Goal: Use online tool/utility: Utilize a website feature to perform a specific function

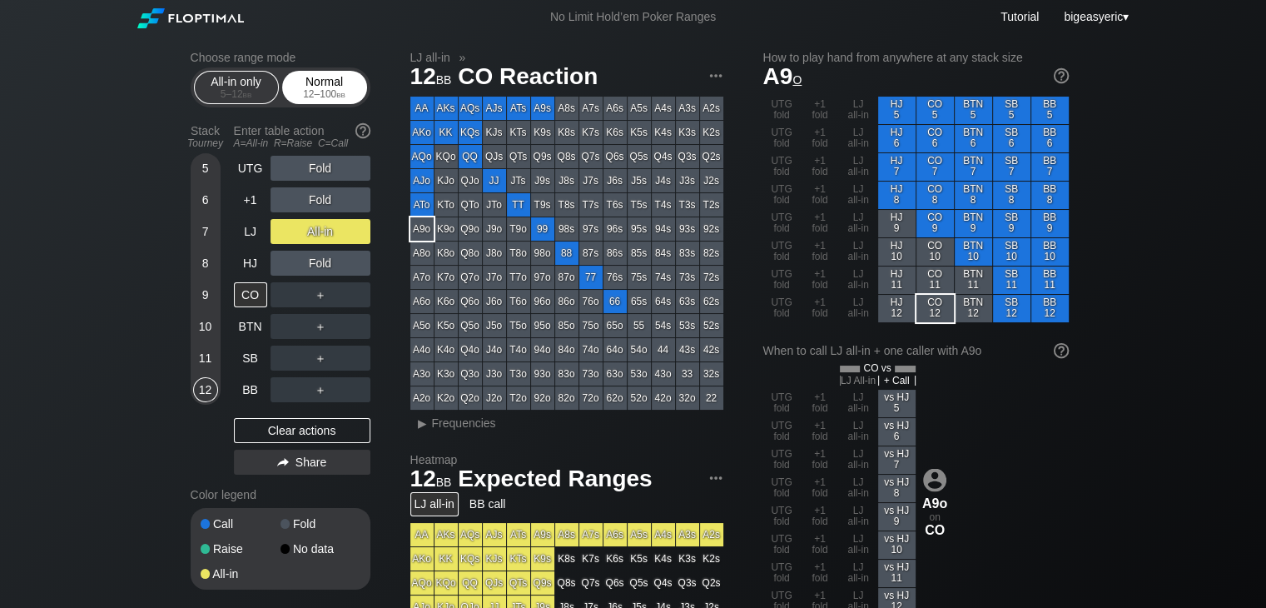
click at [325, 92] on div "12 – 100 bb" at bounding box center [325, 94] width 70 height 12
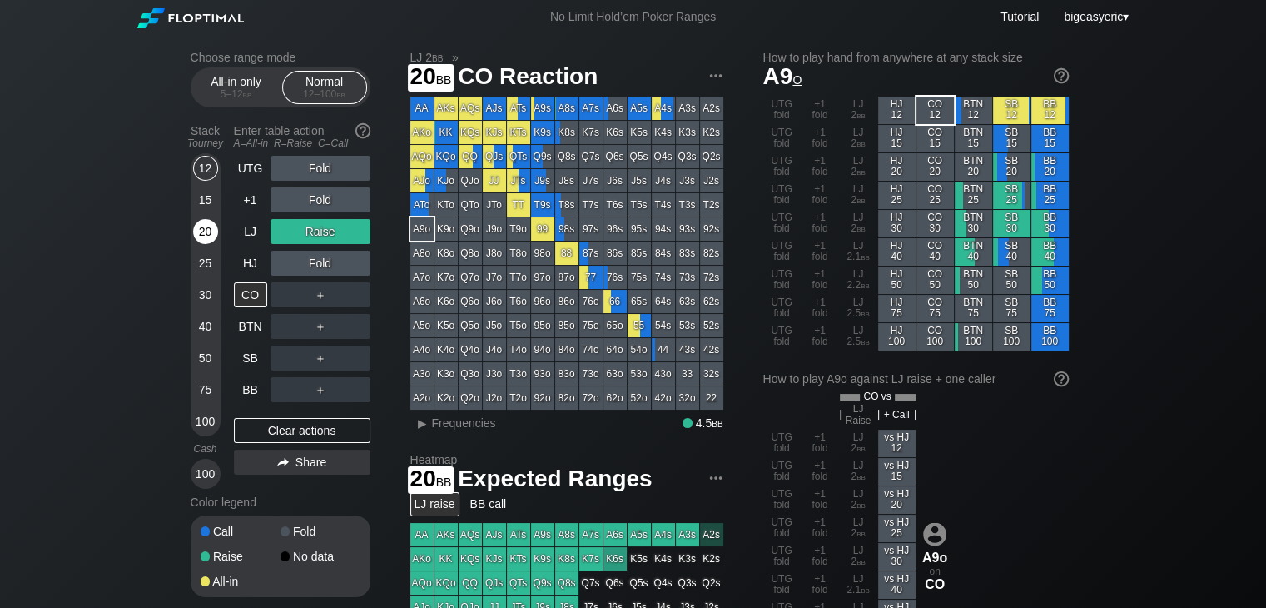
click at [207, 230] on div "20" at bounding box center [205, 231] width 25 height 25
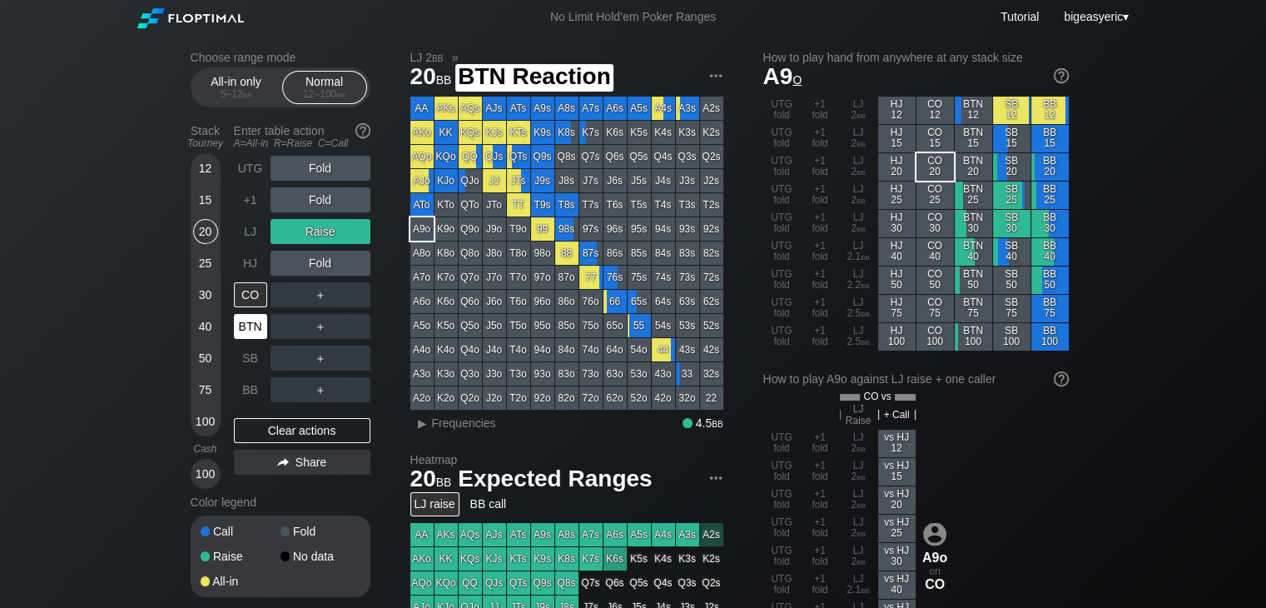
click at [250, 320] on div "BTN" at bounding box center [250, 326] width 33 height 25
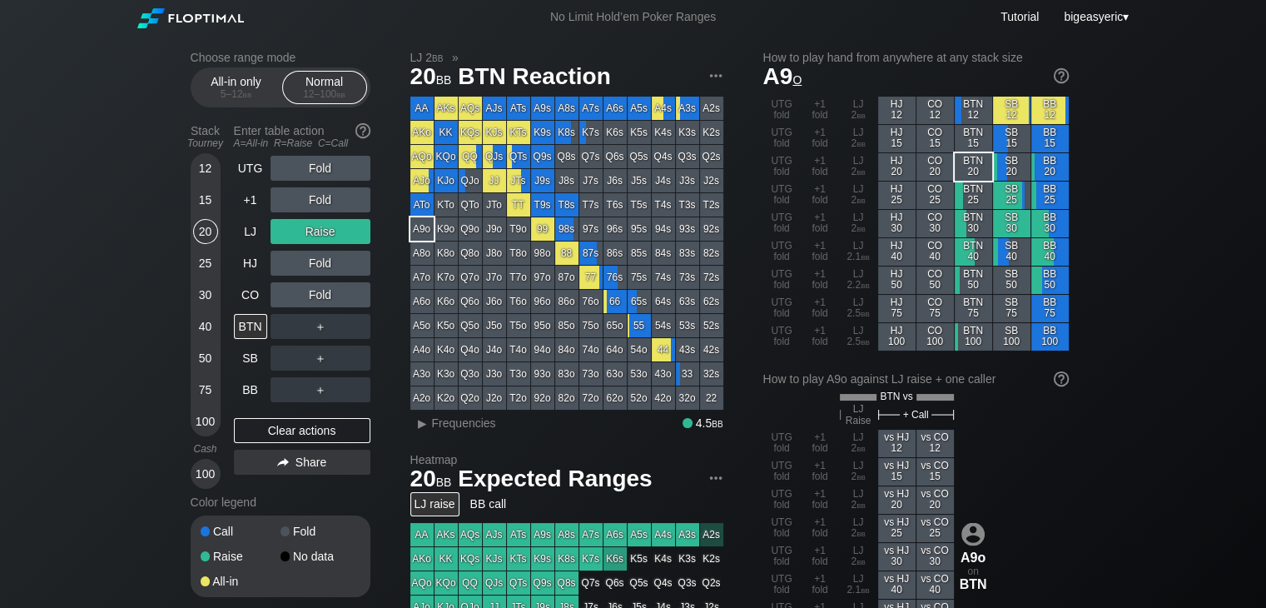
click at [82, 372] on div "Choose range mode All-in only 5 – 12 bb Normal 12 – 100 bb Stack Tourney Enter …" at bounding box center [633, 577] width 1266 height 1087
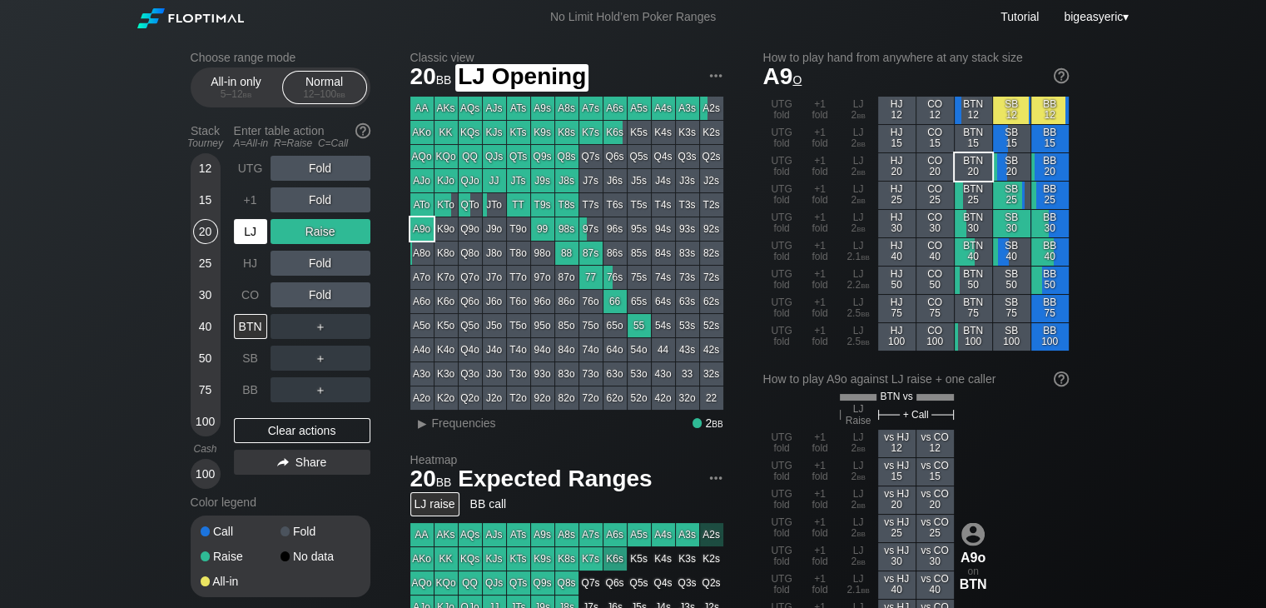
click at [252, 232] on div "LJ" at bounding box center [250, 231] width 33 height 25
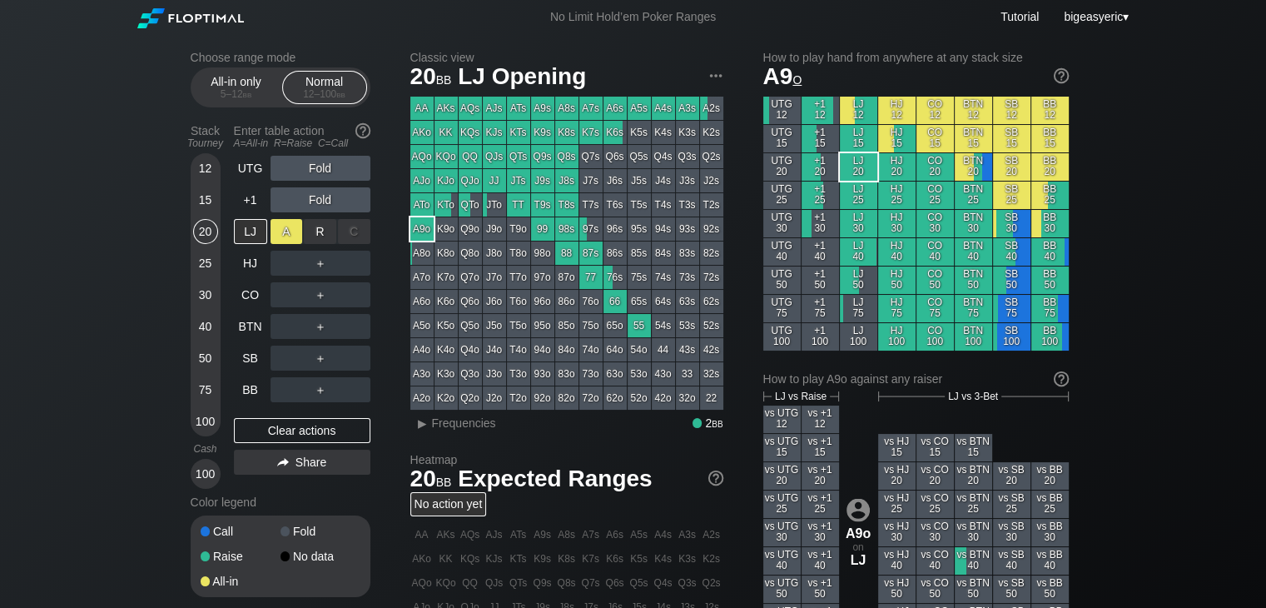
click at [289, 233] on div "A ✕" at bounding box center [287, 231] width 32 height 25
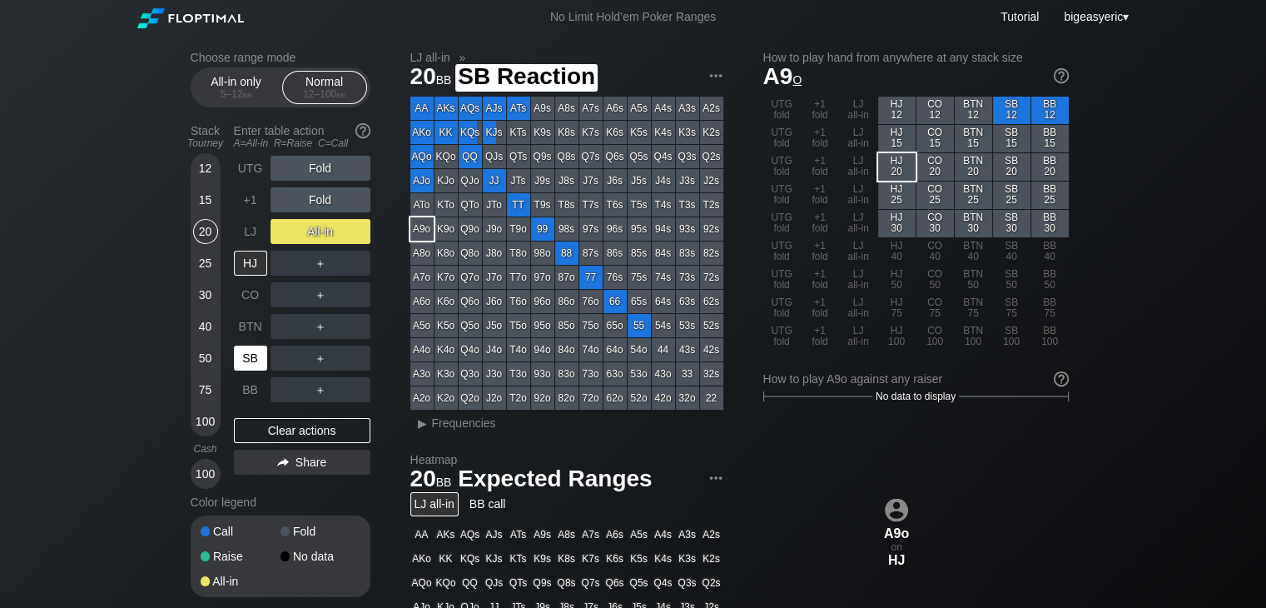
click at [251, 350] on div "SB" at bounding box center [250, 357] width 33 height 25
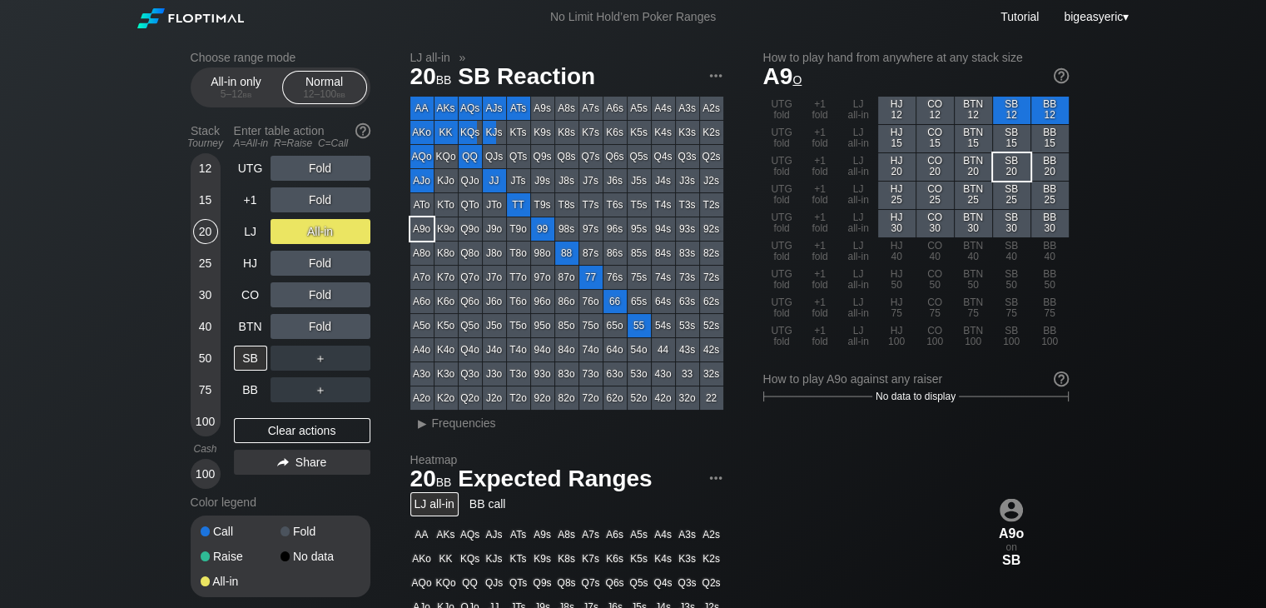
click at [140, 336] on div "Choose range mode All-in only 5 – 12 bb Normal 12 – 100 bb Stack Tourney Enter …" at bounding box center [633, 565] width 1266 height 1063
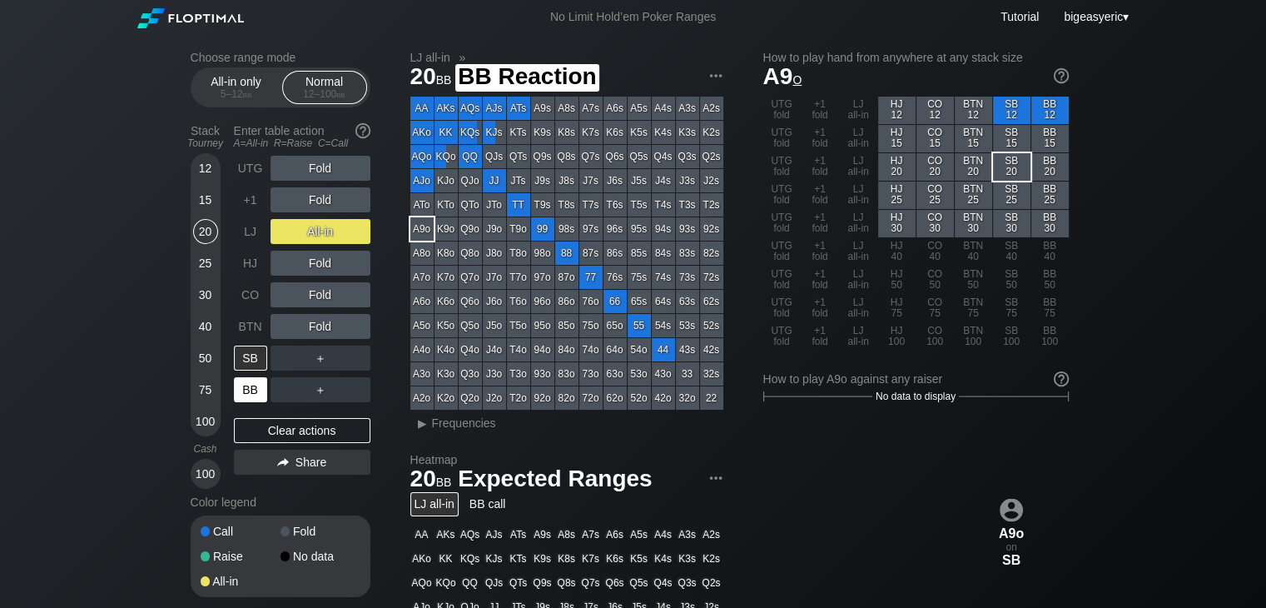
click at [244, 388] on div "BB" at bounding box center [250, 389] width 33 height 25
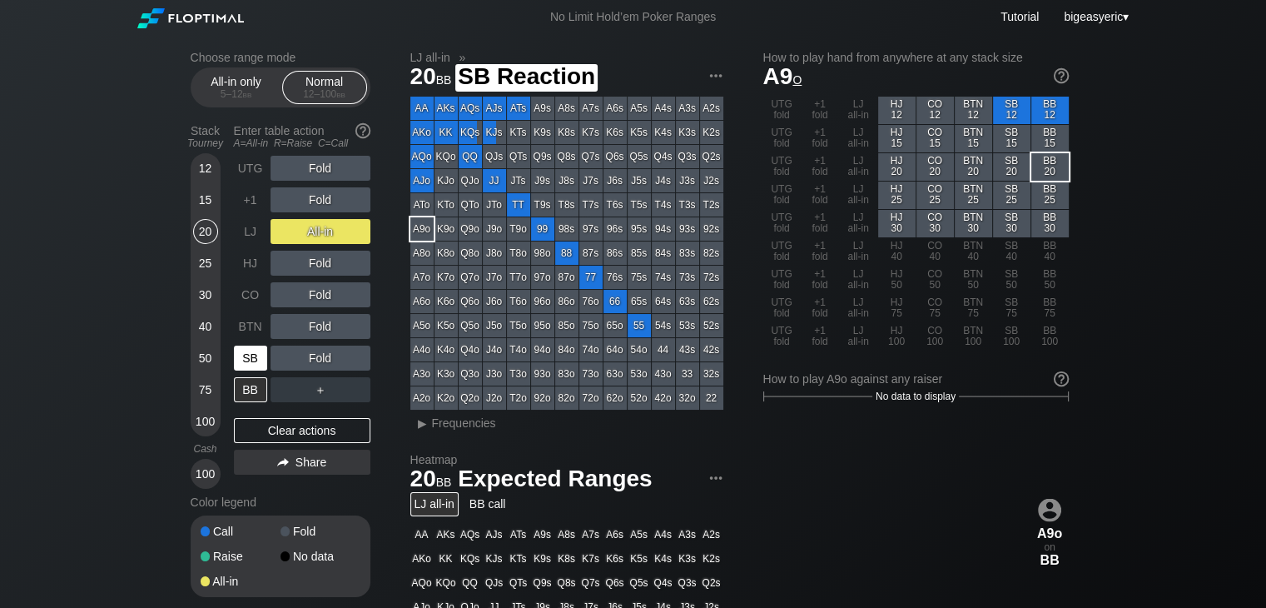
click at [251, 352] on div "SB" at bounding box center [250, 357] width 33 height 25
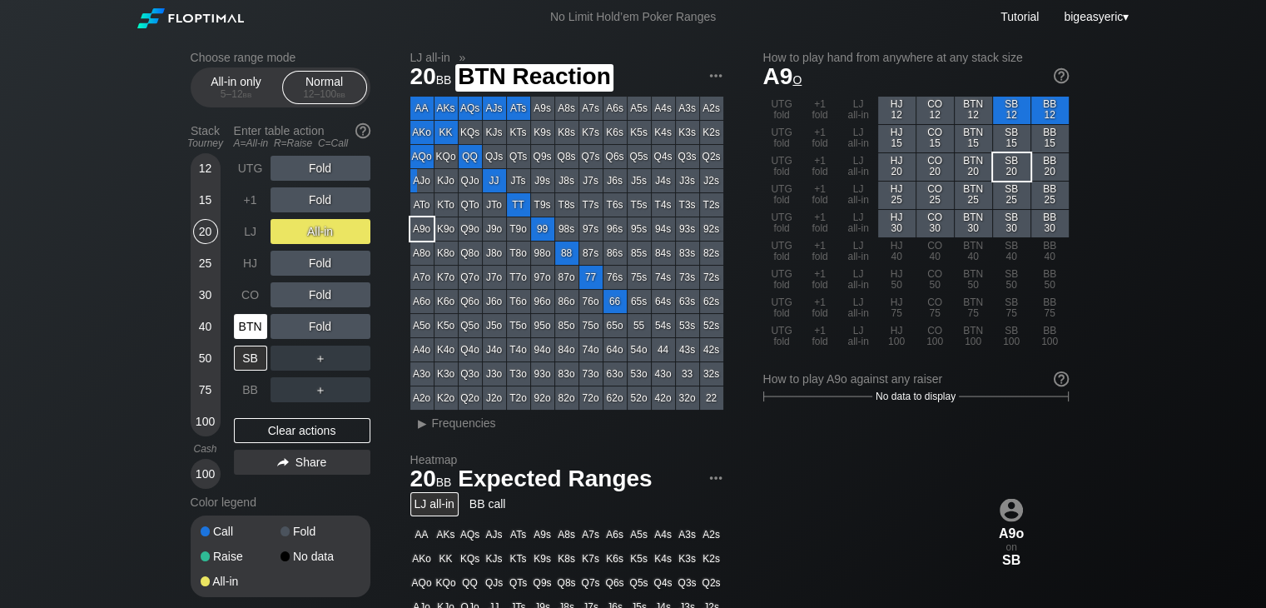
click at [250, 329] on div "BTN" at bounding box center [250, 326] width 33 height 25
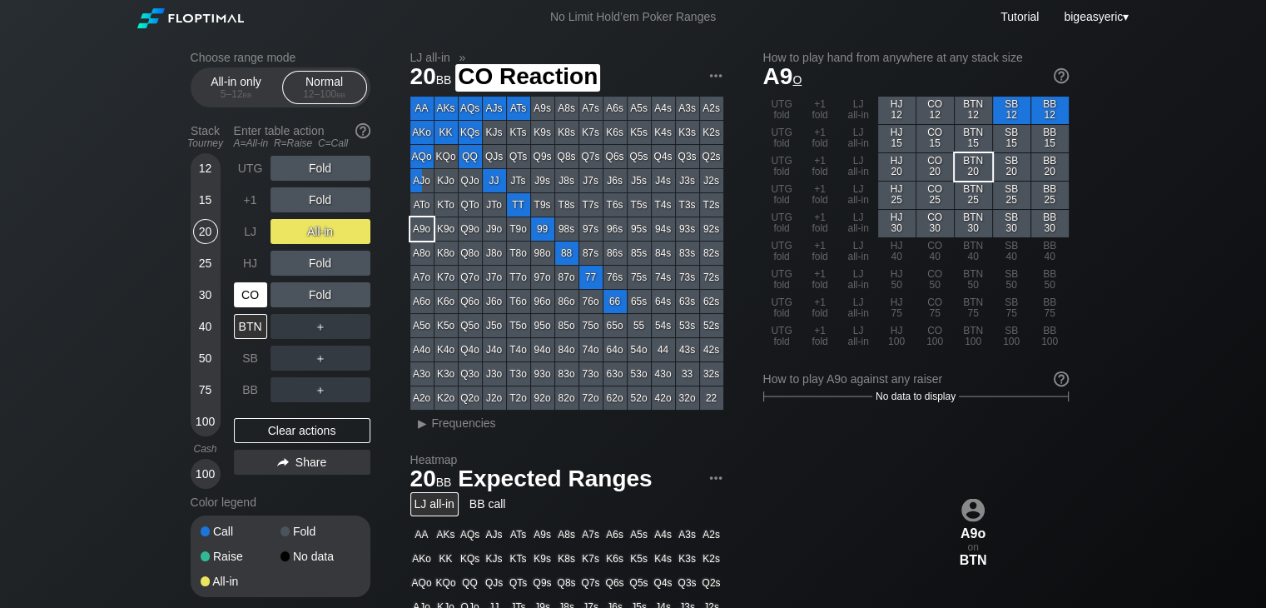
click at [246, 287] on div "CO" at bounding box center [250, 294] width 33 height 25
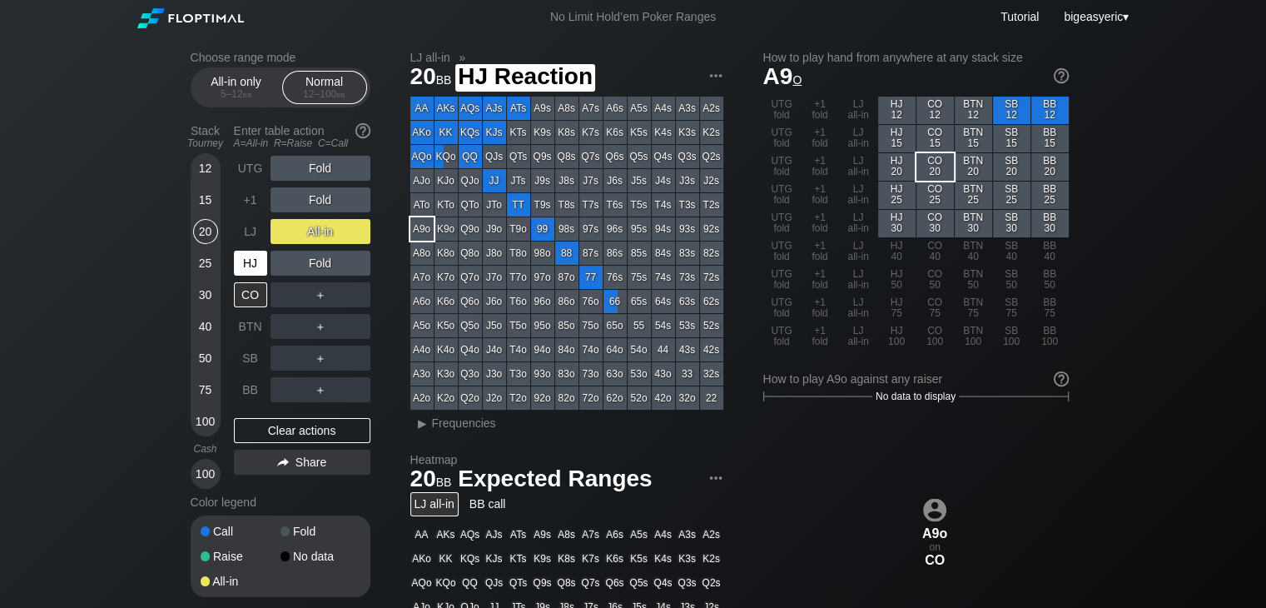
click at [246, 257] on div "HJ" at bounding box center [250, 263] width 33 height 25
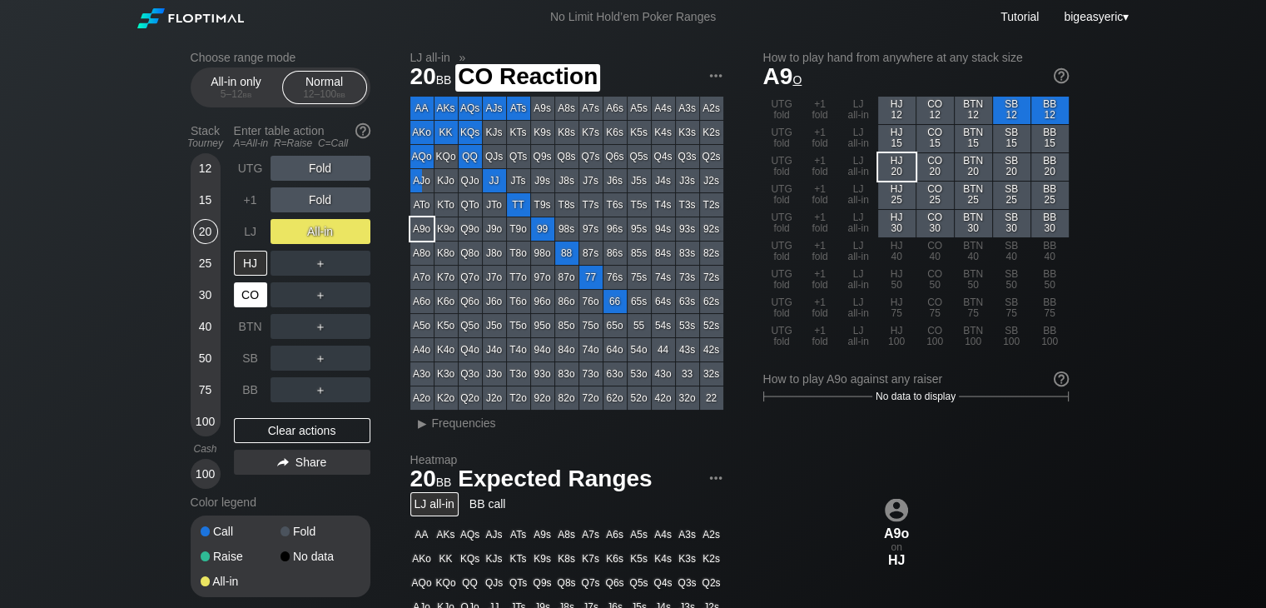
click at [256, 296] on div "CO" at bounding box center [250, 294] width 33 height 25
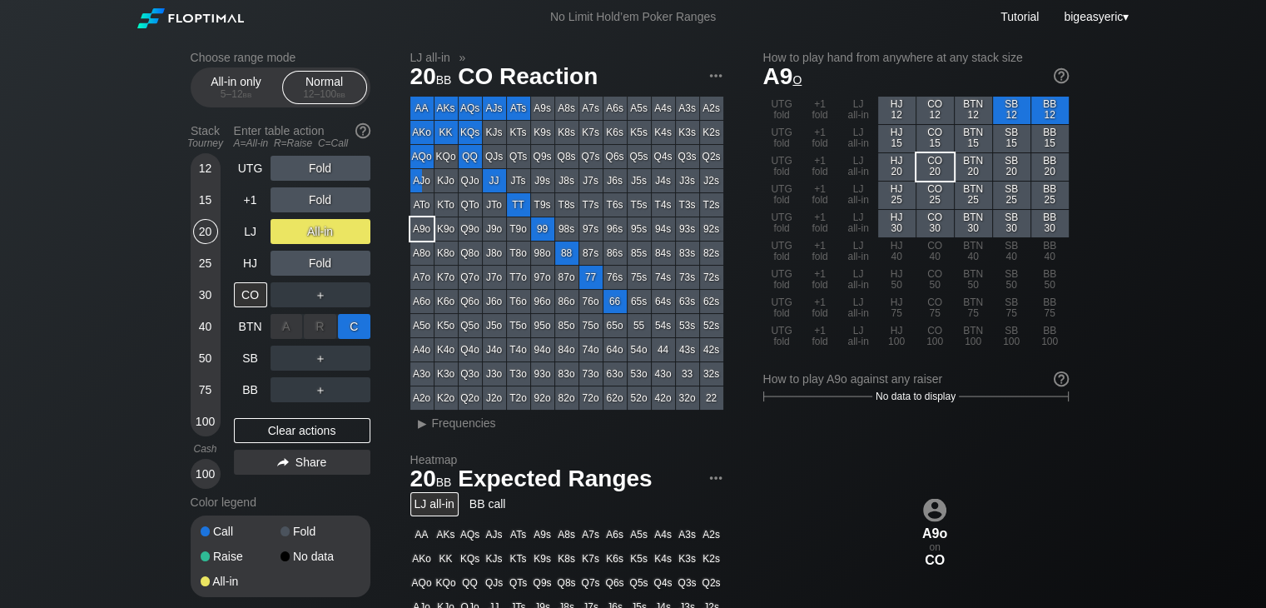
click at [350, 327] on div "C ✕" at bounding box center [354, 326] width 32 height 25
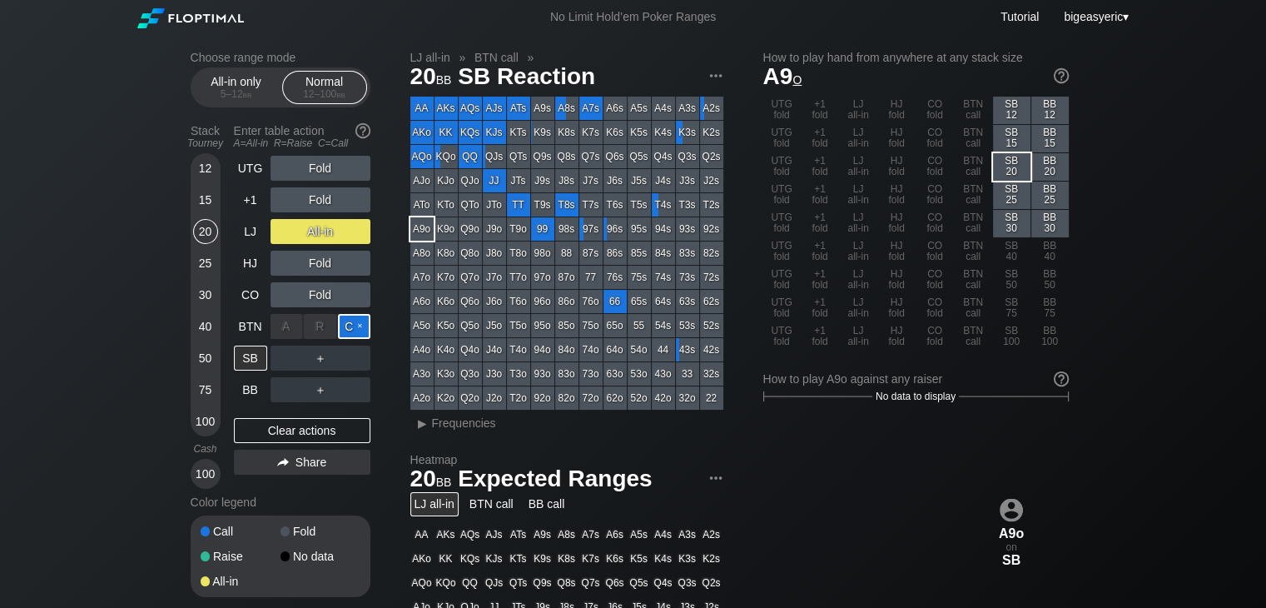
click at [350, 322] on div "C ✕" at bounding box center [354, 326] width 32 height 25
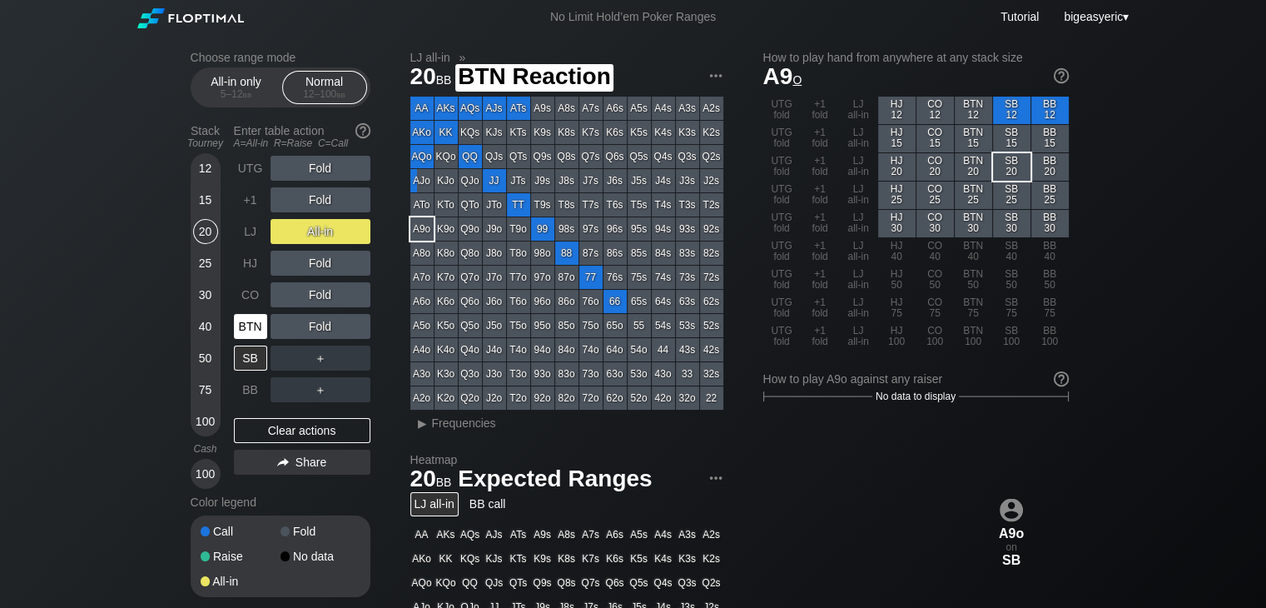
click at [252, 325] on div "BTN" at bounding box center [250, 326] width 33 height 25
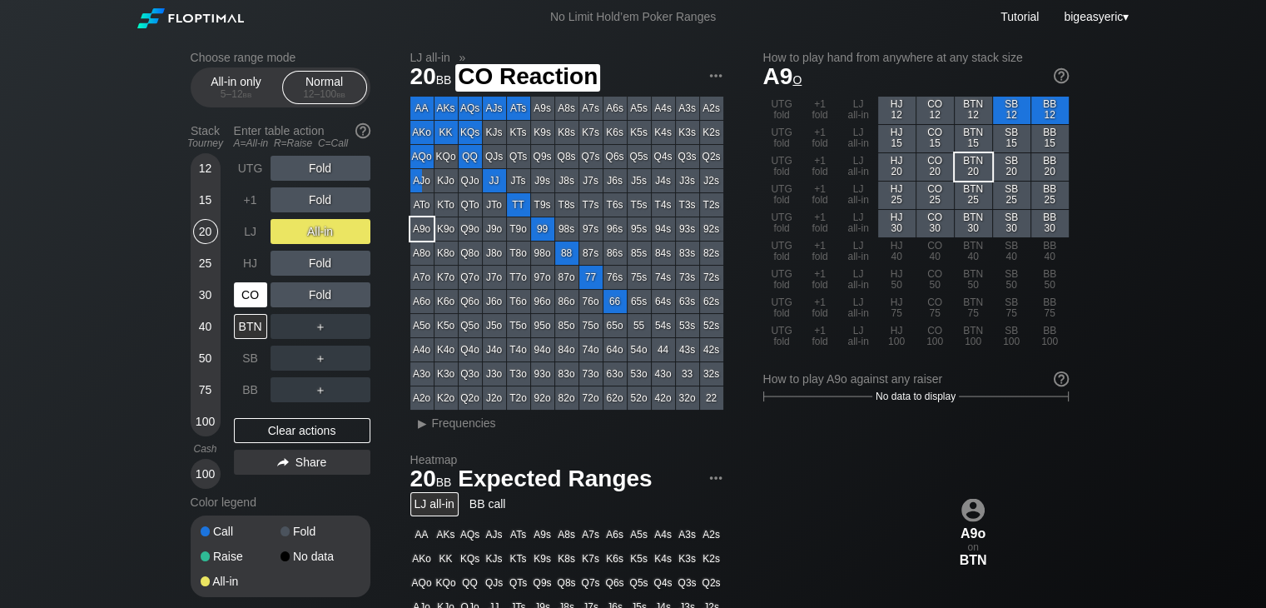
click at [247, 281] on div "CO" at bounding box center [252, 295] width 37 height 32
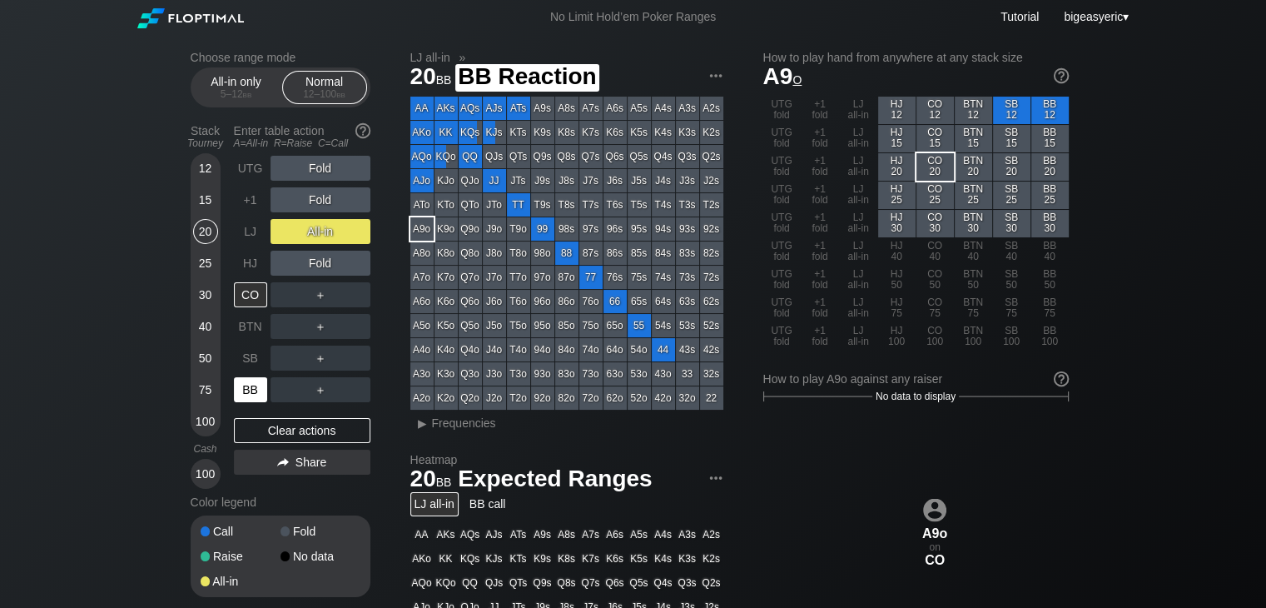
click at [253, 390] on div "BB" at bounding box center [250, 389] width 33 height 25
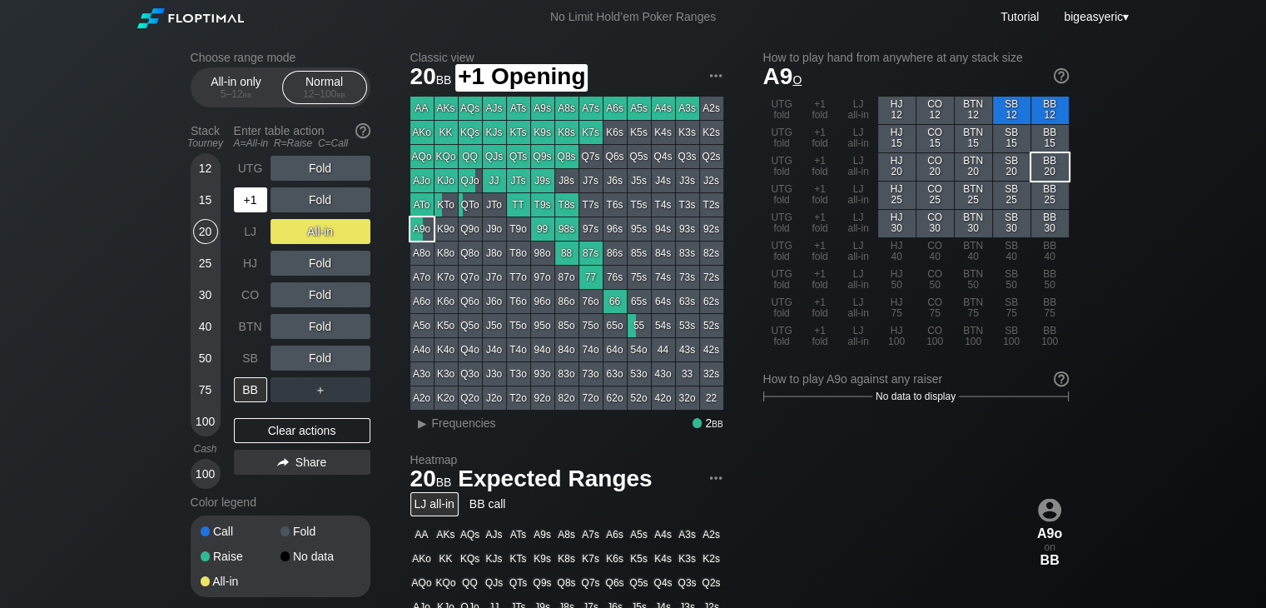
click at [257, 199] on div "+1" at bounding box center [250, 199] width 33 height 25
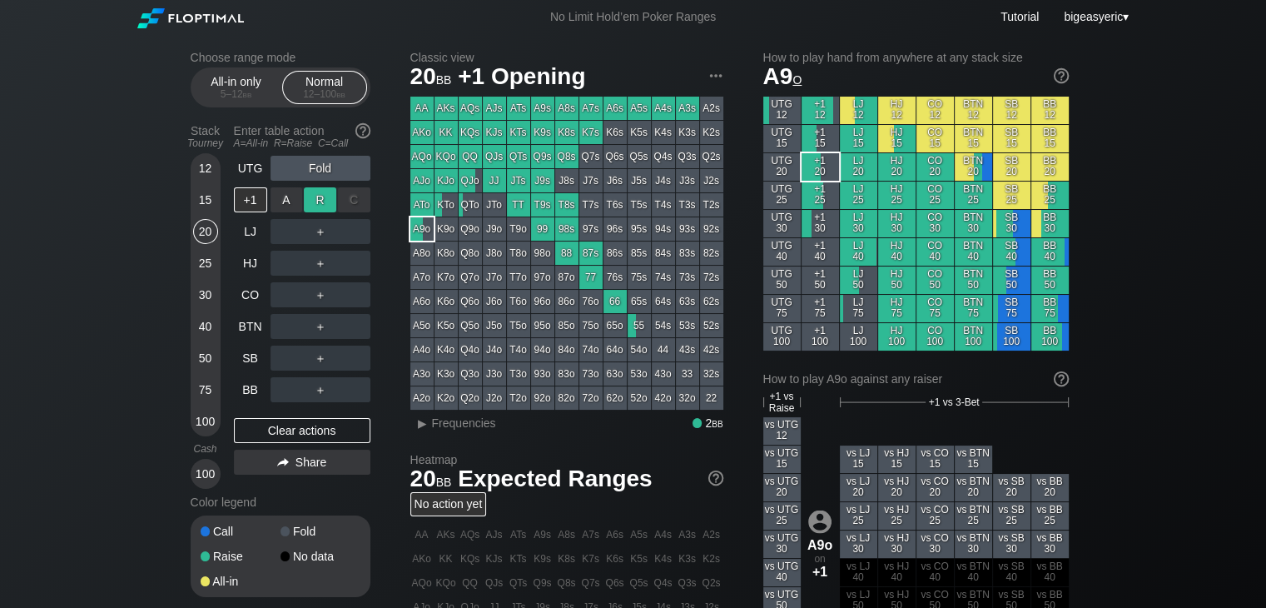
click at [315, 197] on div "R ✕" at bounding box center [320, 199] width 32 height 25
click at [288, 197] on div "A ✕" at bounding box center [287, 199] width 32 height 25
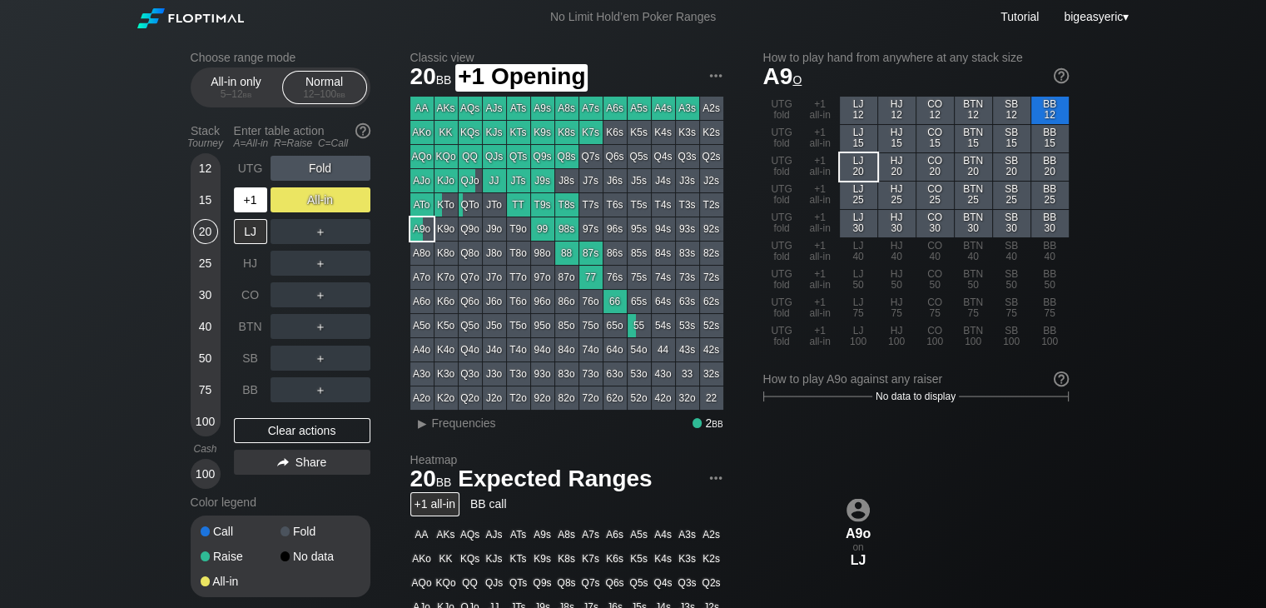
click at [250, 201] on div "+1" at bounding box center [250, 199] width 33 height 25
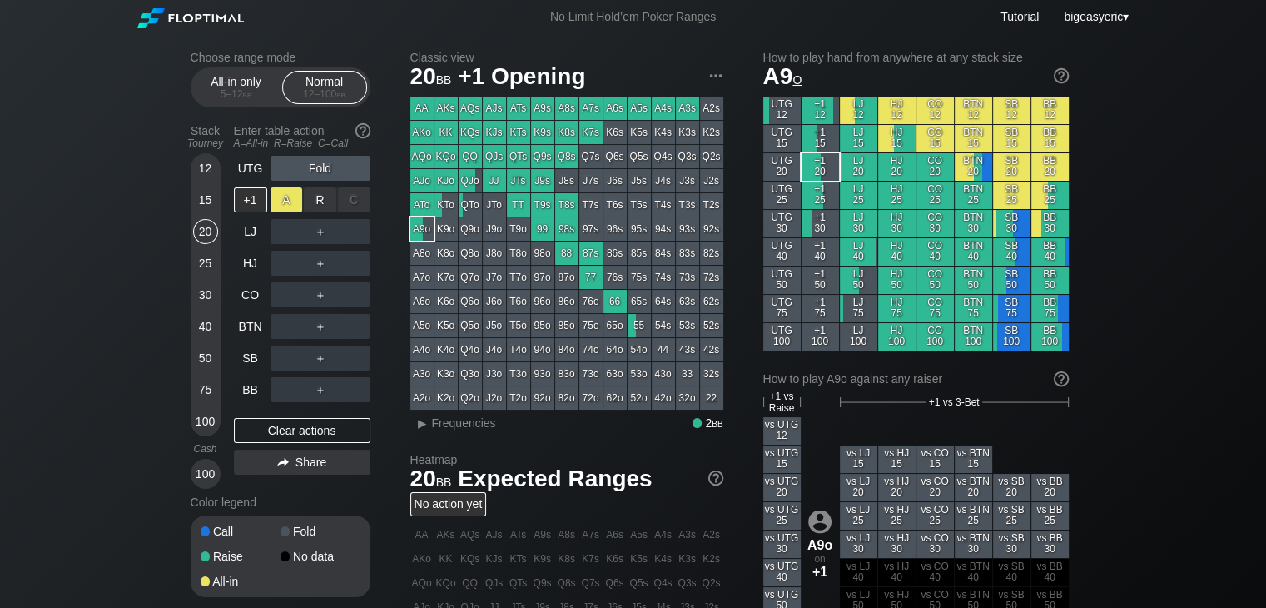
click at [286, 204] on div "A ✕" at bounding box center [287, 199] width 32 height 25
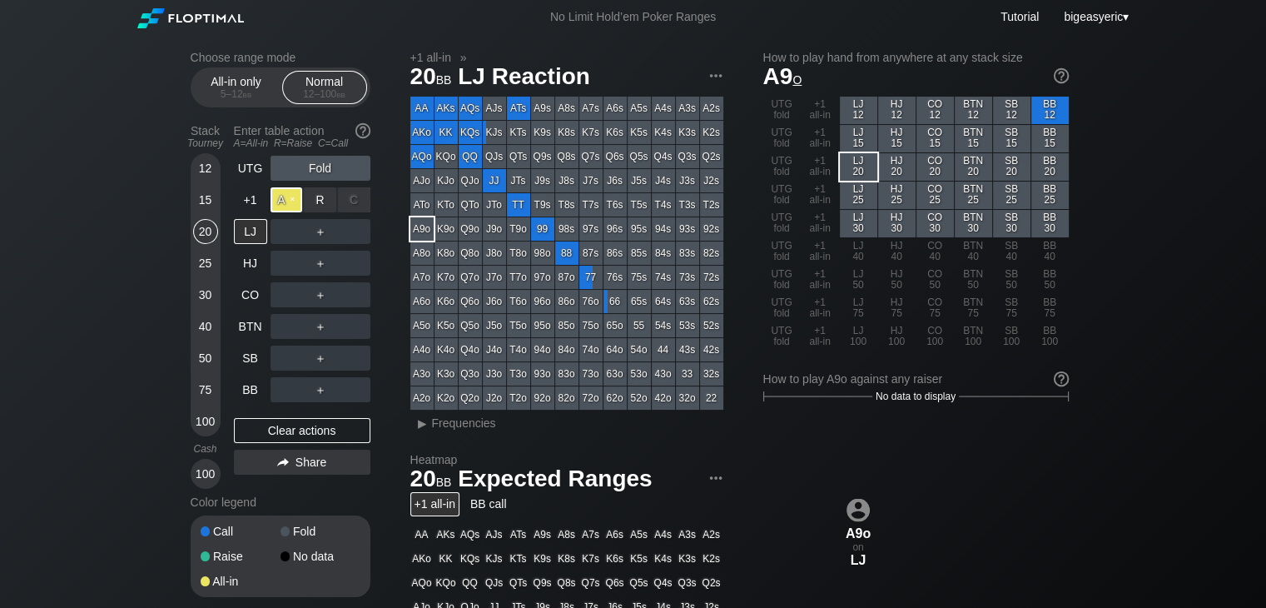
click at [291, 200] on div "A ✕" at bounding box center [287, 199] width 32 height 25
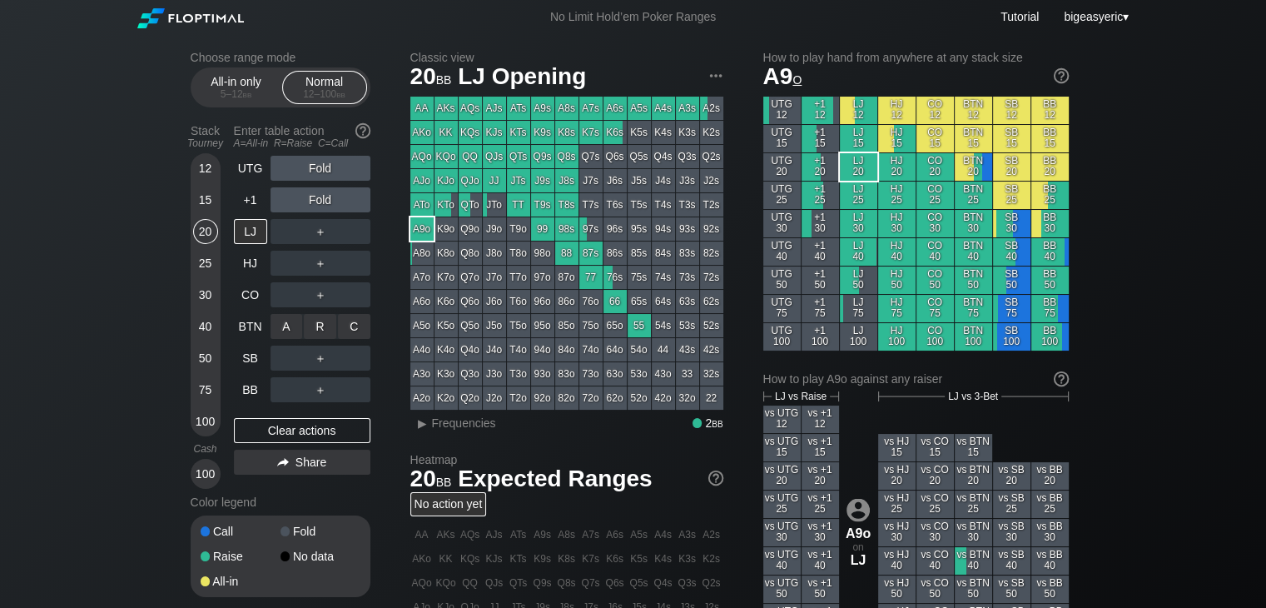
click at [290, 333] on div "A ✕" at bounding box center [287, 326] width 32 height 25
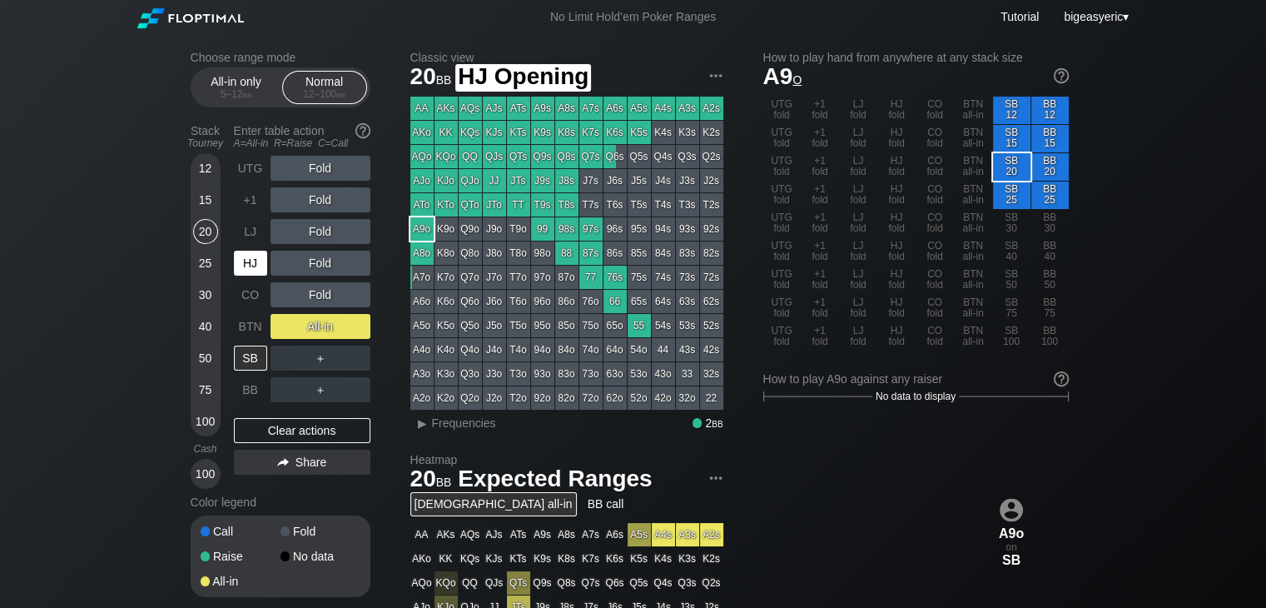
click at [252, 261] on div "HJ" at bounding box center [250, 263] width 33 height 25
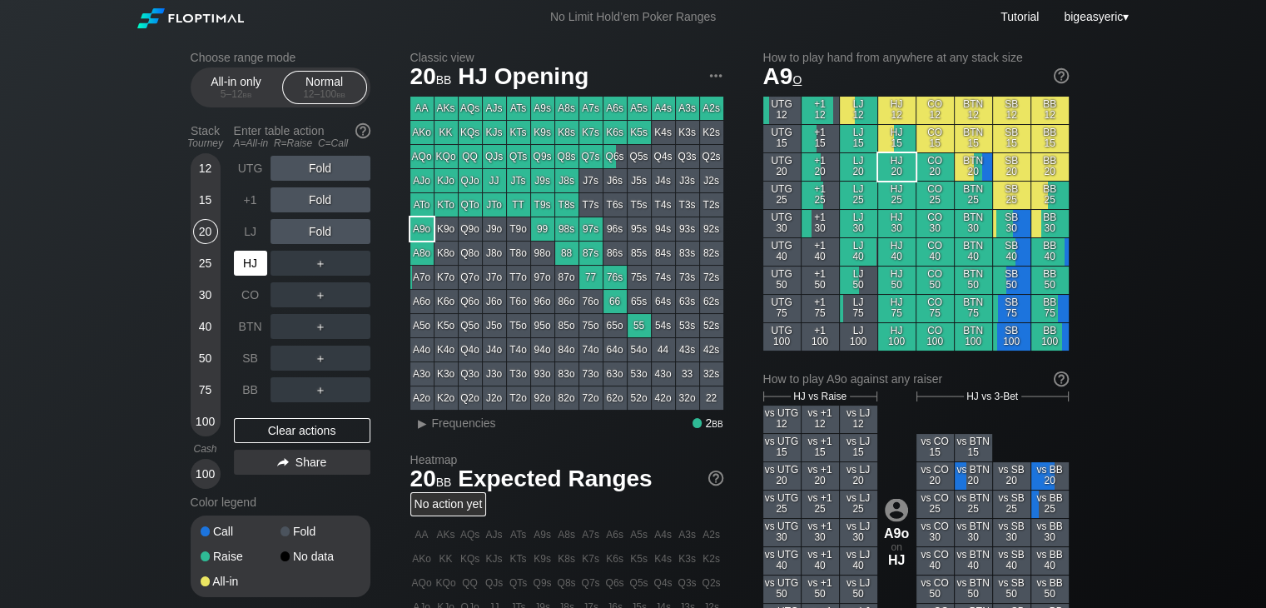
click at [252, 261] on div "HJ" at bounding box center [250, 263] width 33 height 25
click at [295, 291] on div "A ✕" at bounding box center [287, 294] width 32 height 25
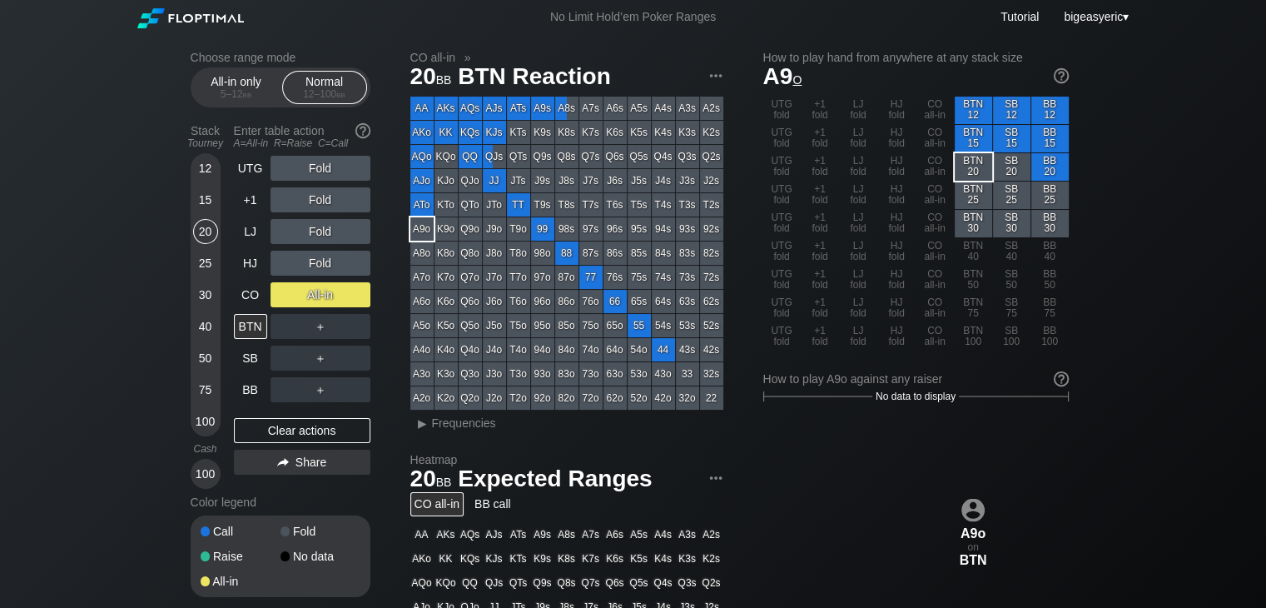
click at [112, 324] on div "Choose range mode All-in only 5 – 12 bb Normal 12 – 100 bb Stack Tourney Enter …" at bounding box center [633, 565] width 1266 height 1063
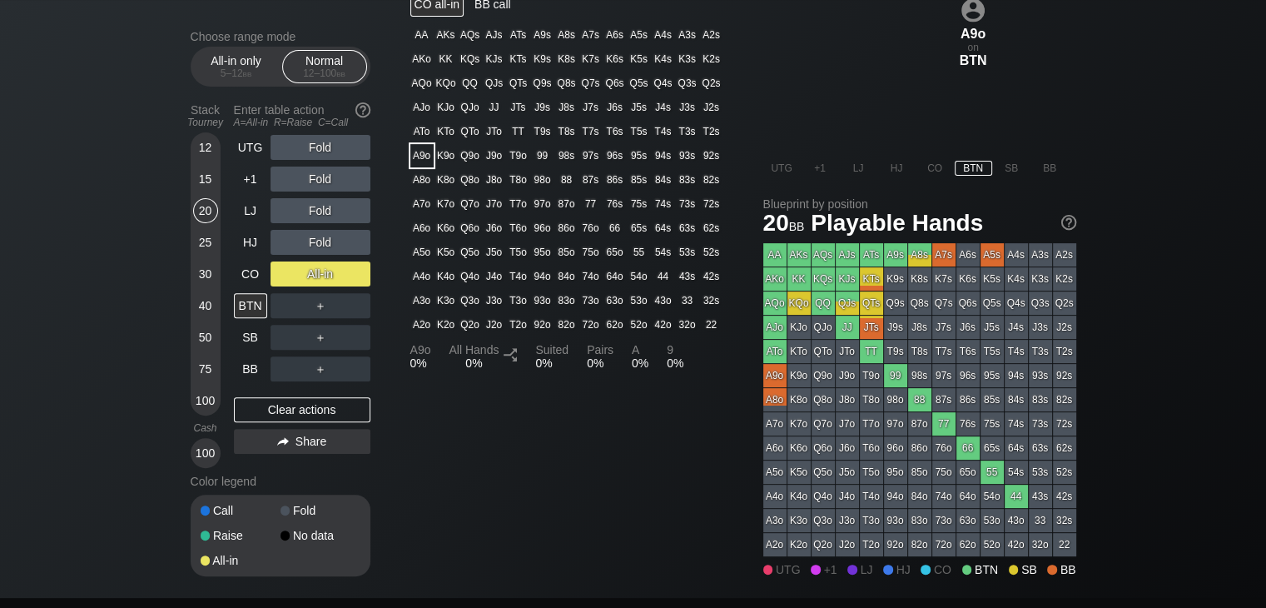
scroll to position [533, 0]
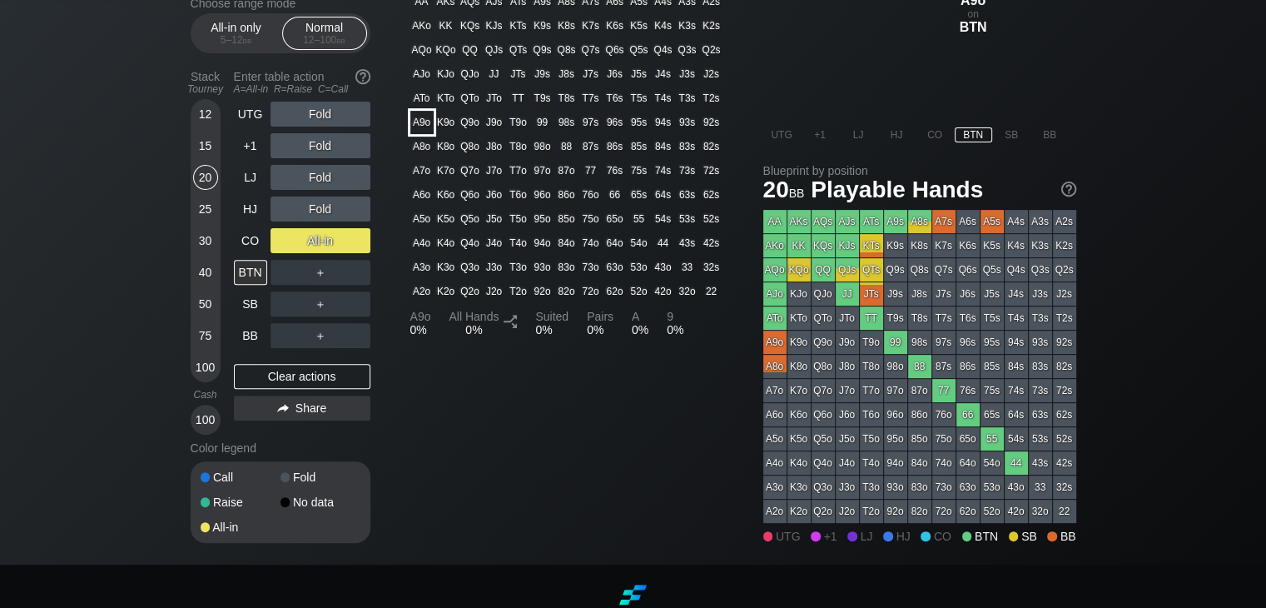
click at [421, 131] on div "A9o" at bounding box center [421, 122] width 23 height 23
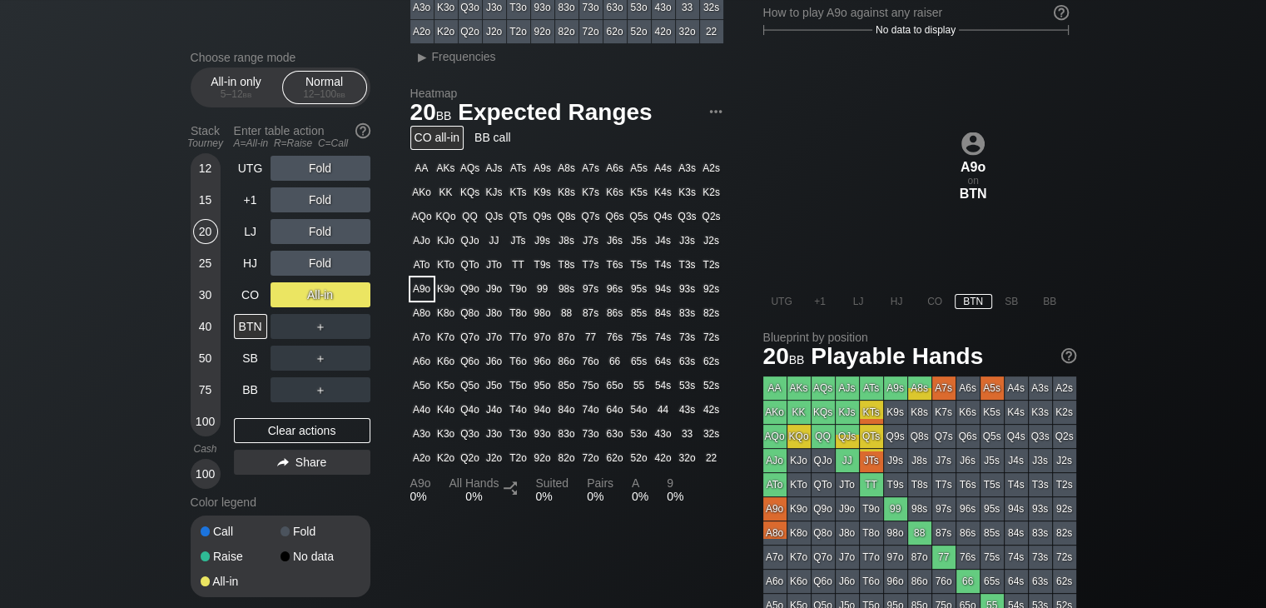
scroll to position [33, 0]
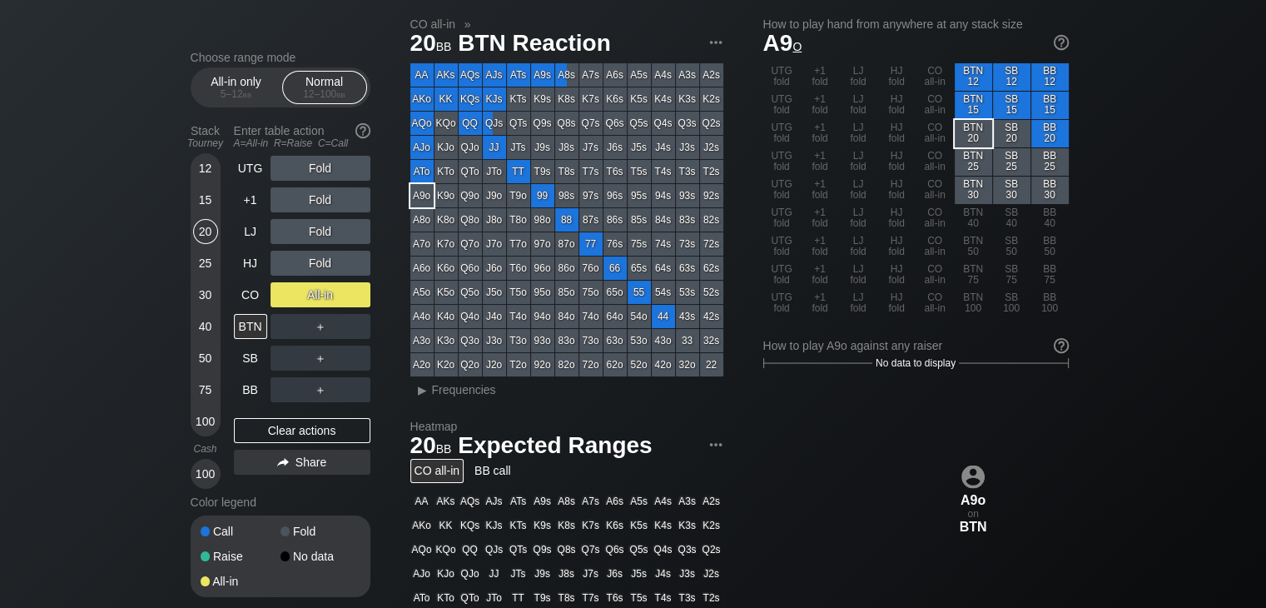
click at [422, 132] on div "AQo" at bounding box center [421, 123] width 23 height 23
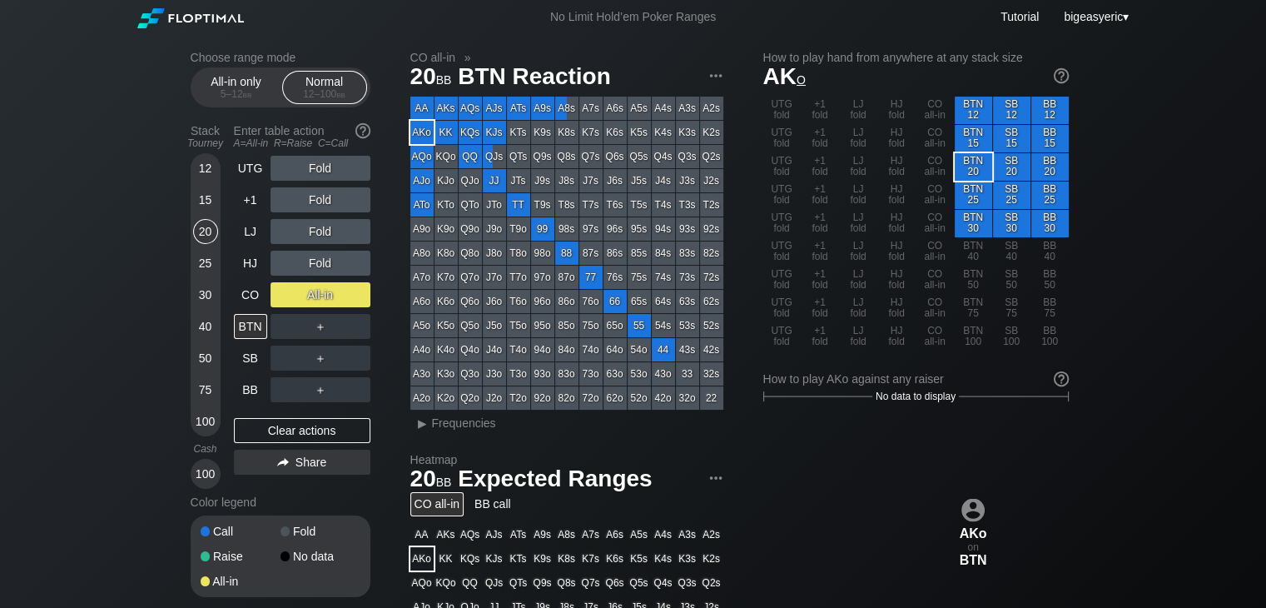
click at [422, 132] on div "AKo" at bounding box center [421, 132] width 23 height 23
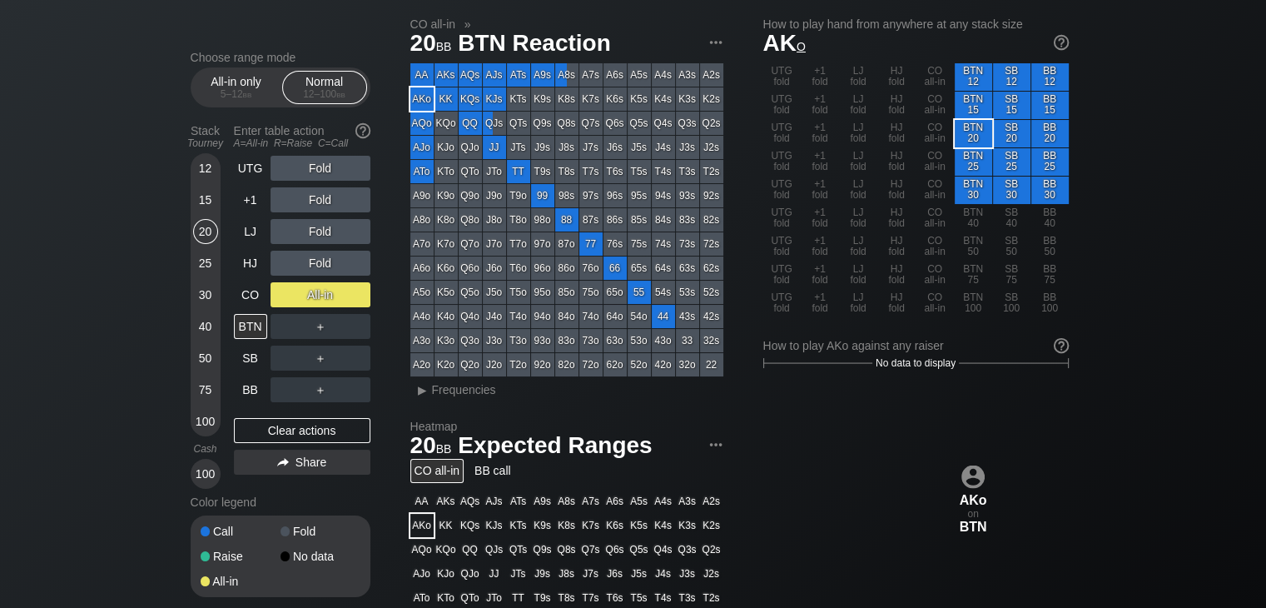
click at [822, 474] on div "AKo on BTN" at bounding box center [916, 499] width 306 height 254
click at [293, 267] on div "A ✕" at bounding box center [287, 263] width 32 height 25
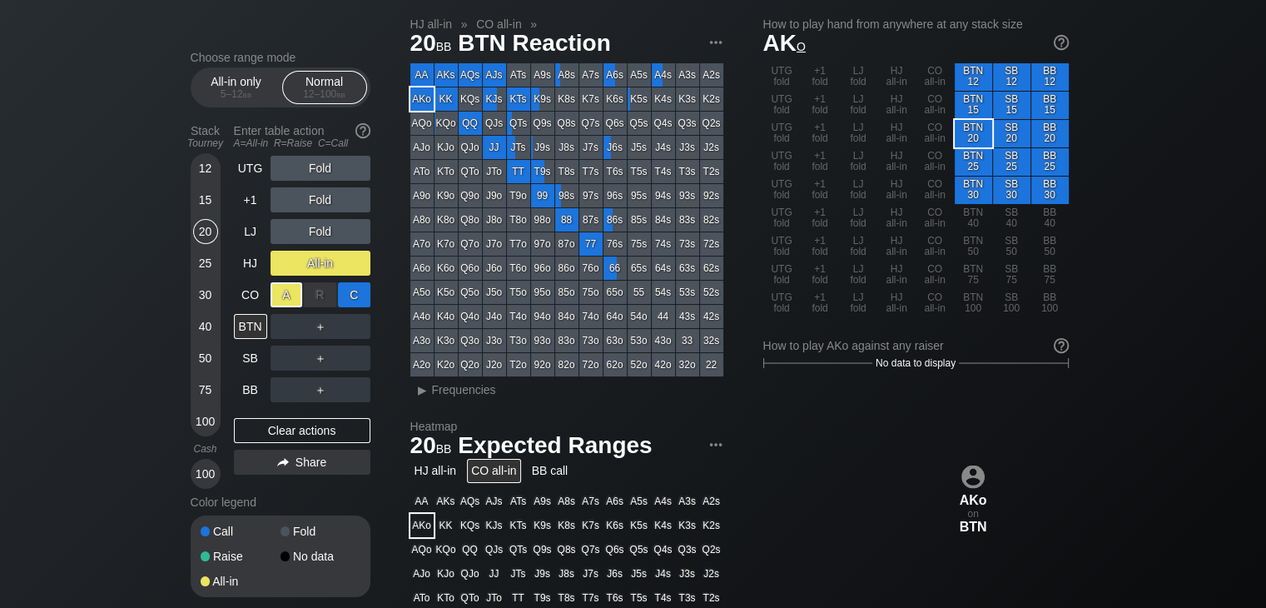
click at [366, 294] on div "C ✕" at bounding box center [354, 294] width 32 height 25
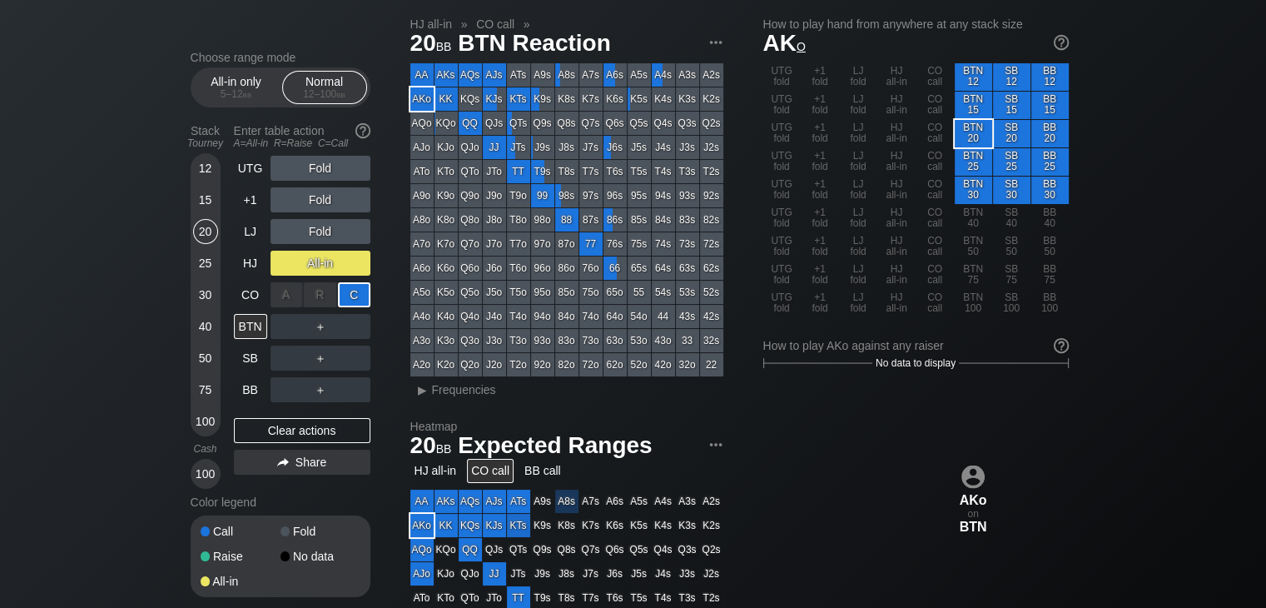
click at [280, 295] on div "A ✕" at bounding box center [287, 294] width 32 height 25
click at [306, 357] on div "R ✕" at bounding box center [320, 357] width 32 height 25
click at [257, 357] on div "SB" at bounding box center [250, 357] width 33 height 25
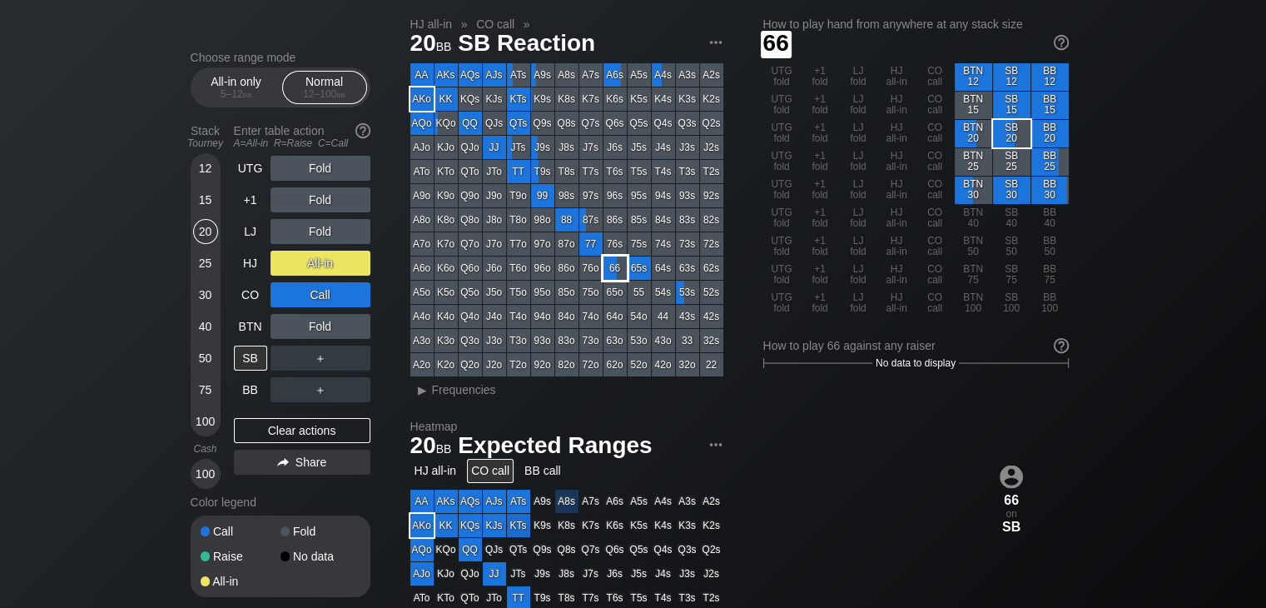
click at [615, 274] on div "66" at bounding box center [615, 267] width 23 height 23
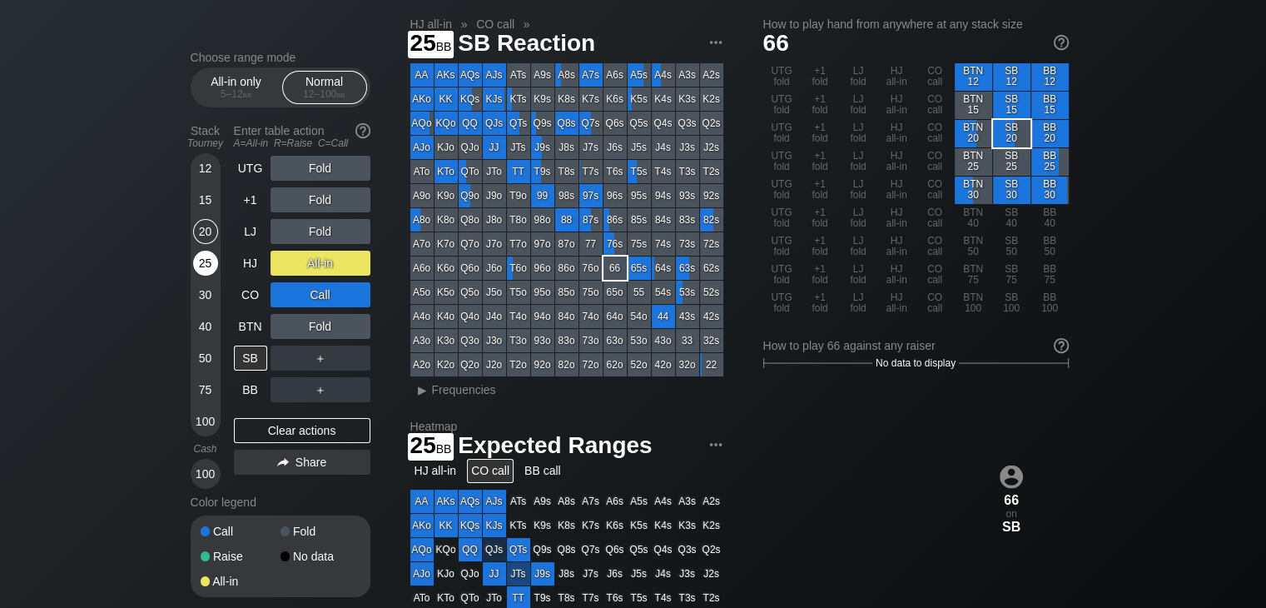
click at [203, 258] on div "25" at bounding box center [205, 263] width 25 height 25
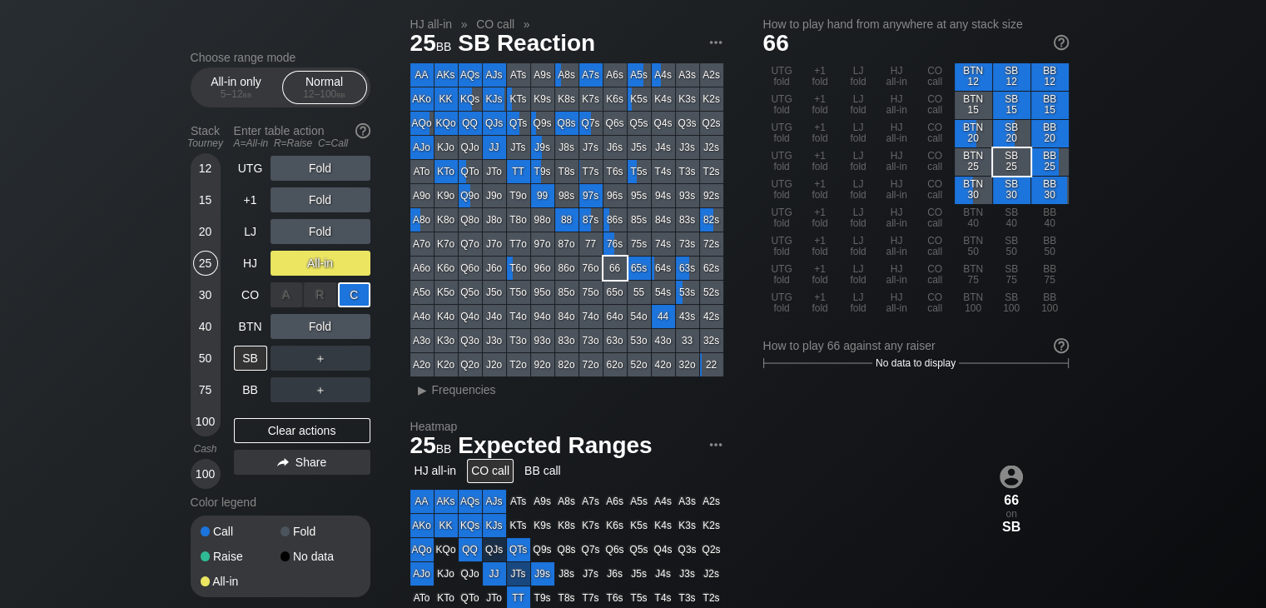
click at [325, 305] on div "R ✕" at bounding box center [320, 294] width 32 height 25
click at [361, 301] on div "C ✕" at bounding box center [354, 294] width 32 height 25
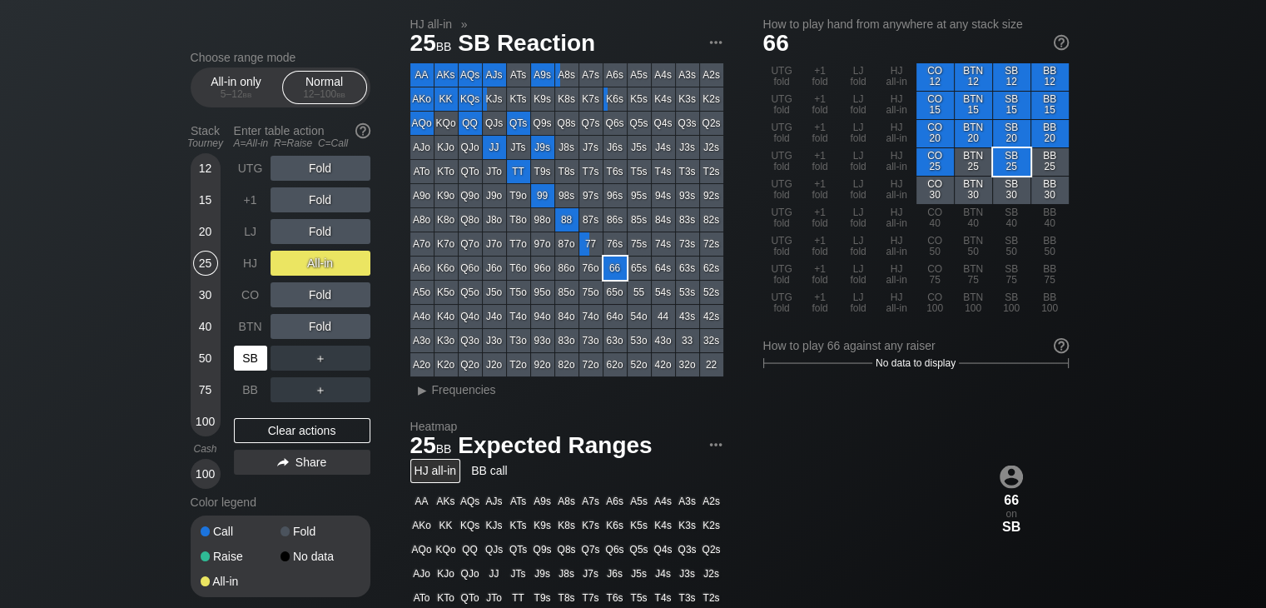
click at [241, 358] on div "SB" at bounding box center [250, 357] width 33 height 25
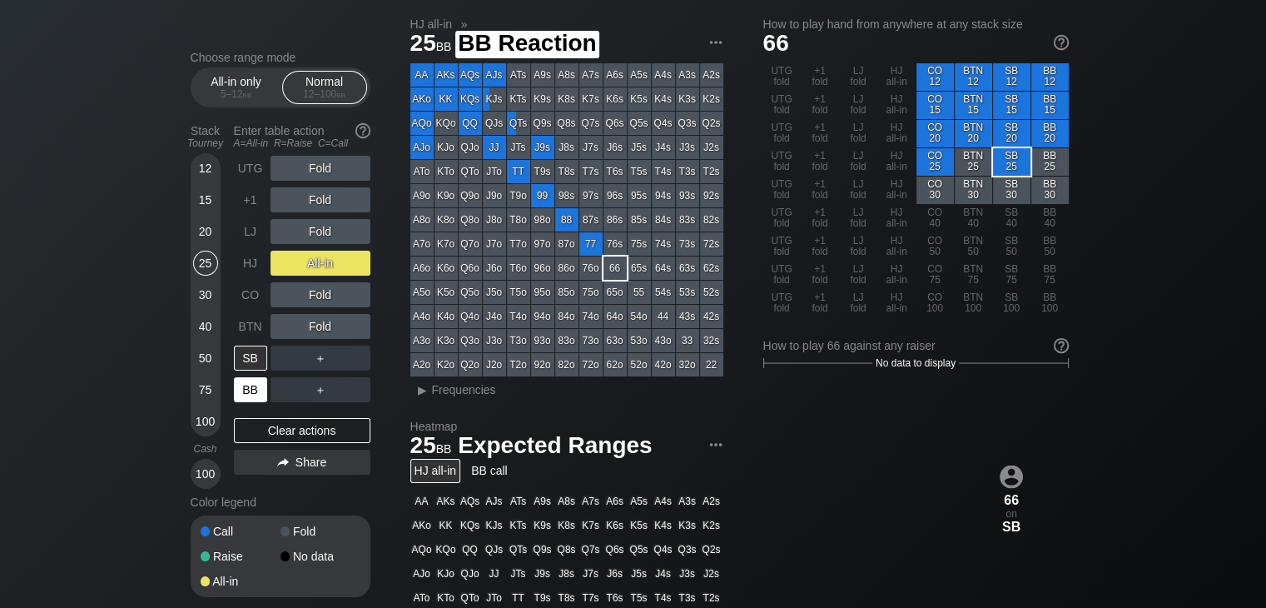
click at [251, 385] on div "BB" at bounding box center [250, 389] width 33 height 25
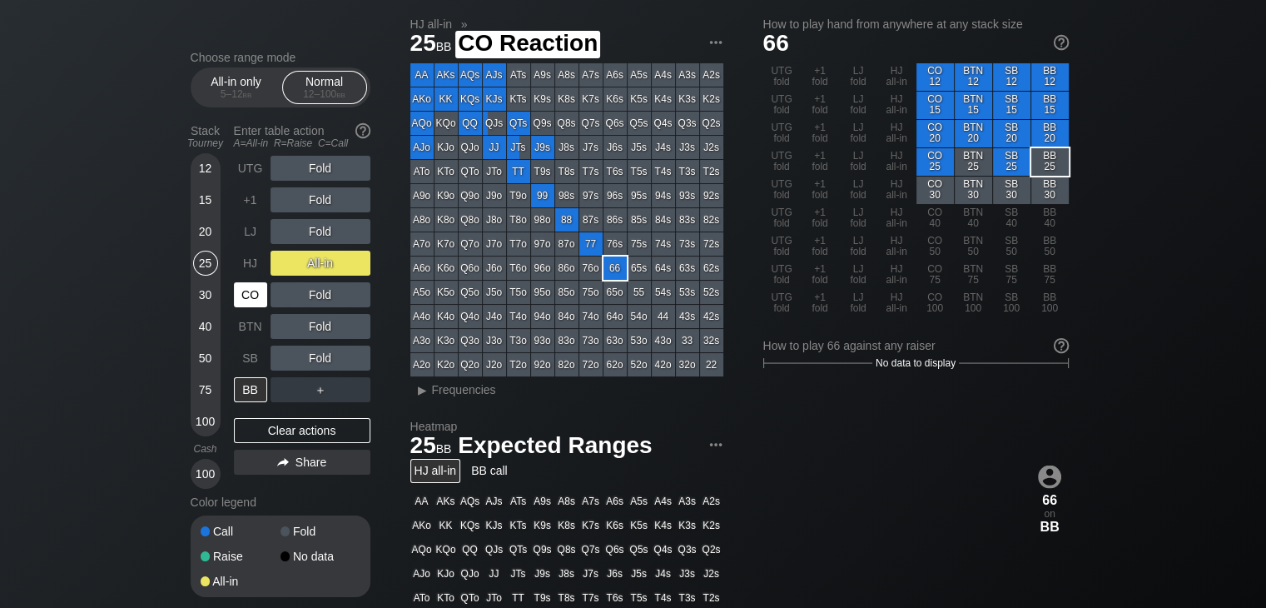
click at [253, 294] on div "CO" at bounding box center [250, 294] width 33 height 25
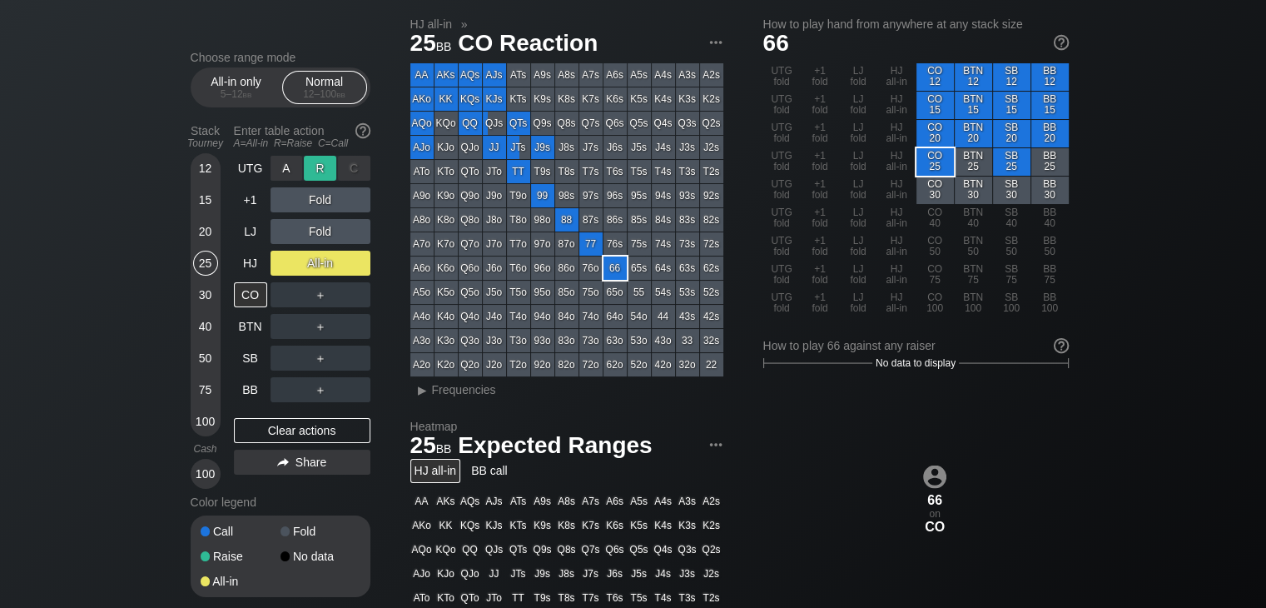
click at [320, 166] on div "R ✕" at bounding box center [320, 168] width 32 height 25
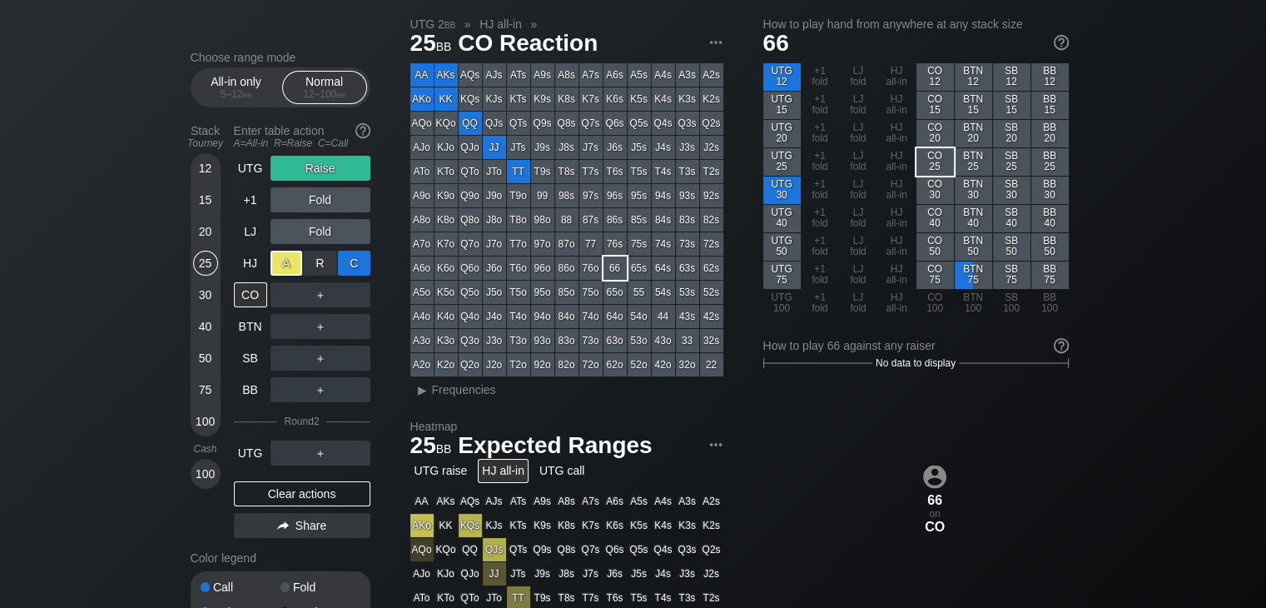
click at [346, 270] on div "C ✕" at bounding box center [354, 263] width 32 height 25
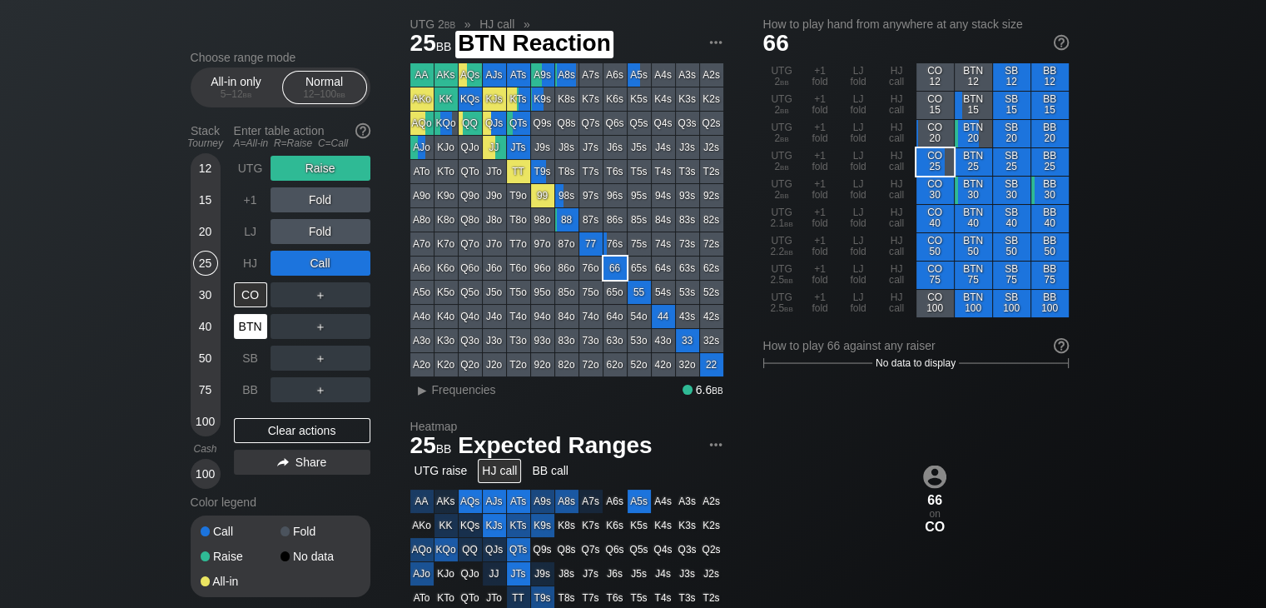
click at [249, 333] on div "BTN" at bounding box center [250, 326] width 33 height 25
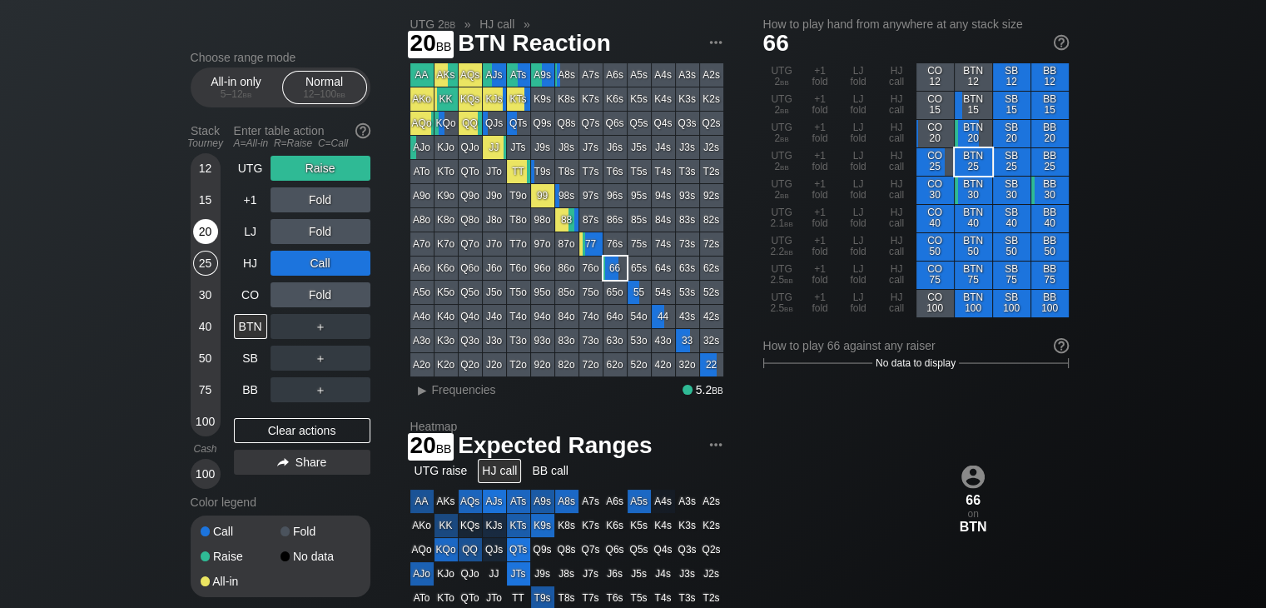
click at [205, 231] on div "20" at bounding box center [205, 231] width 25 height 25
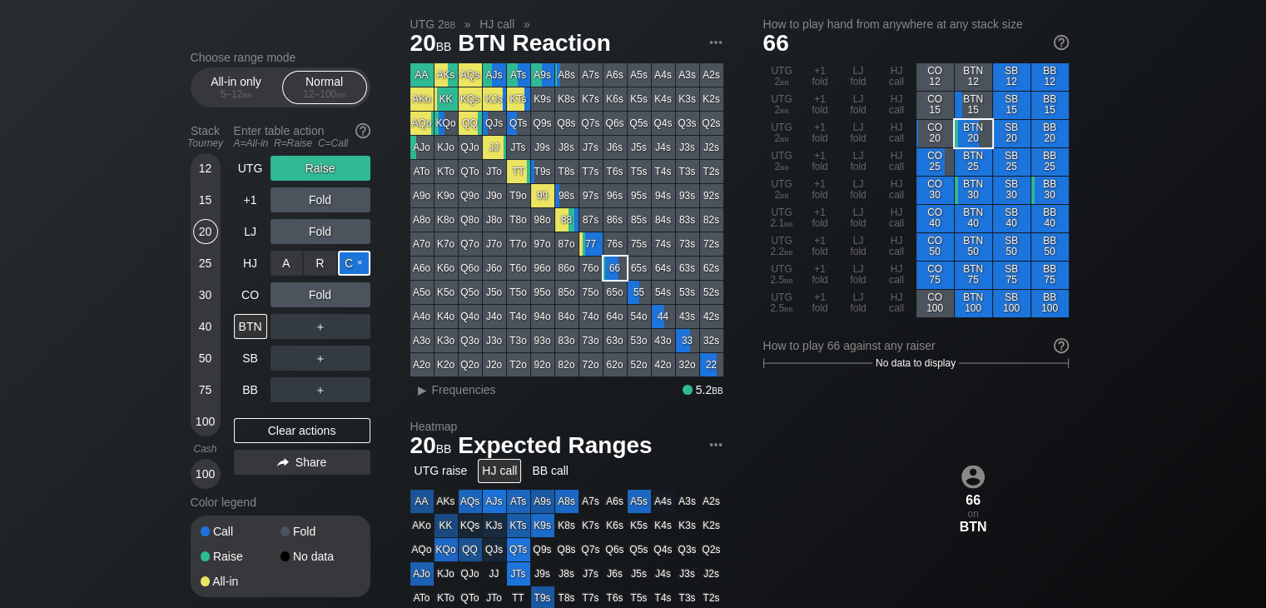
click at [351, 269] on div "C ✕" at bounding box center [354, 263] width 32 height 25
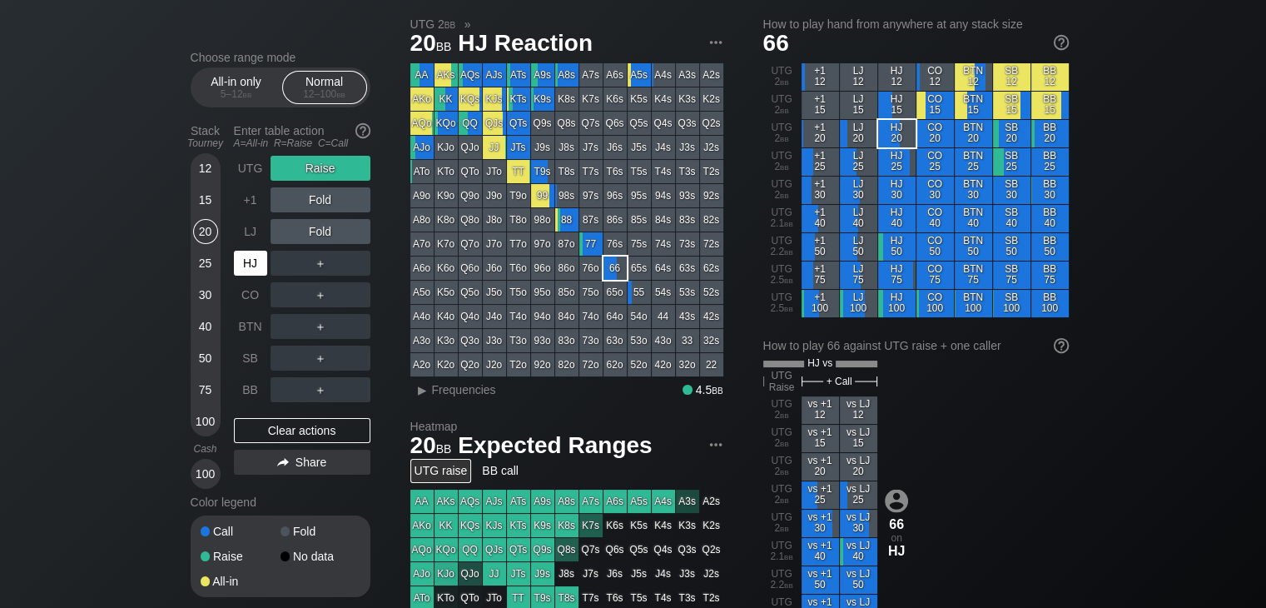
click at [252, 252] on div "HJ" at bounding box center [250, 263] width 33 height 25
